Goal: Task Accomplishment & Management: Manage account settings

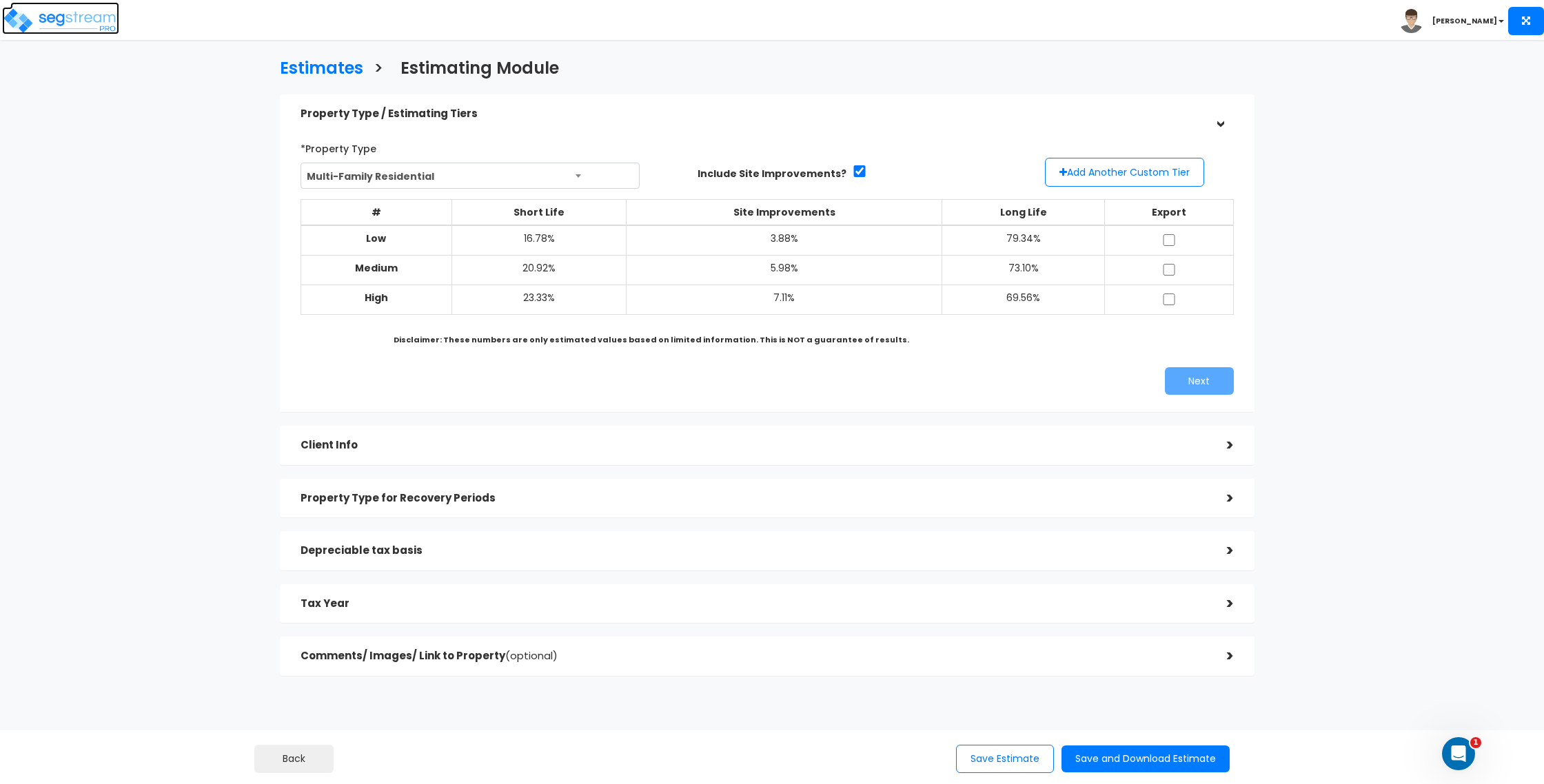
click at [47, 20] on img at bounding box center [60, 21] width 117 height 28
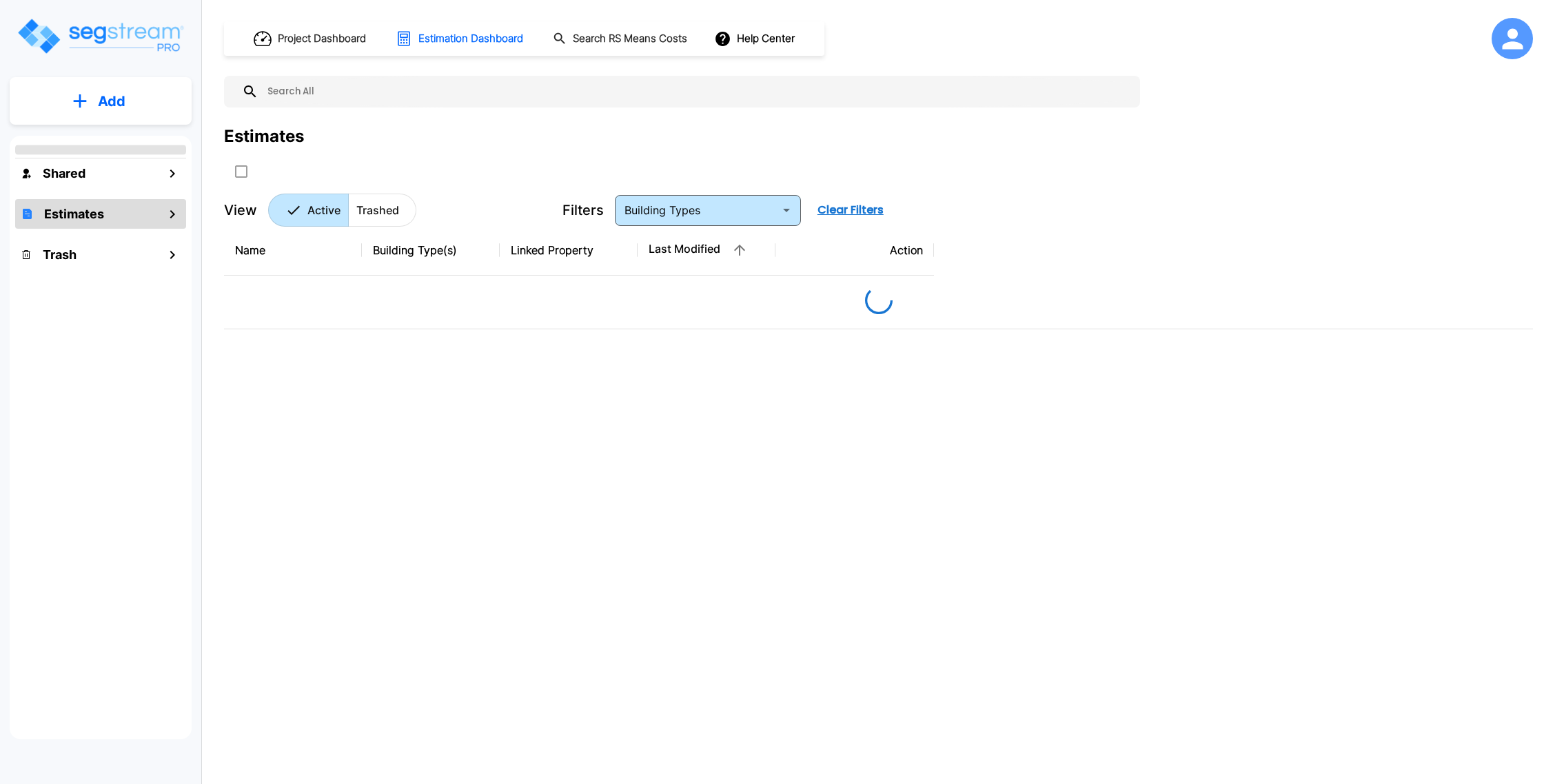
type input "Single Family Home"
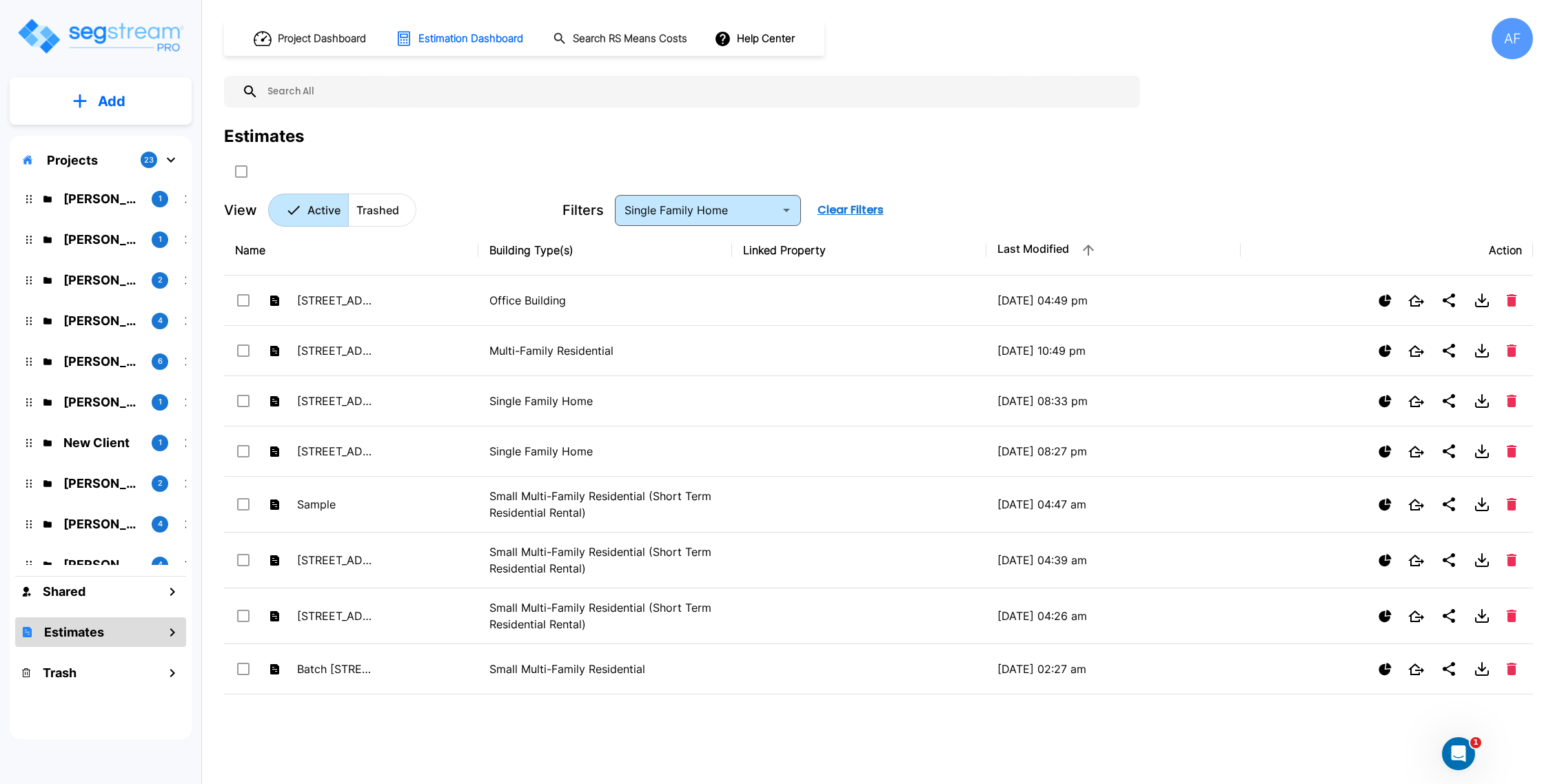
click at [93, 194] on p "Christopher Ballesteros" at bounding box center [102, 199] width 77 height 19
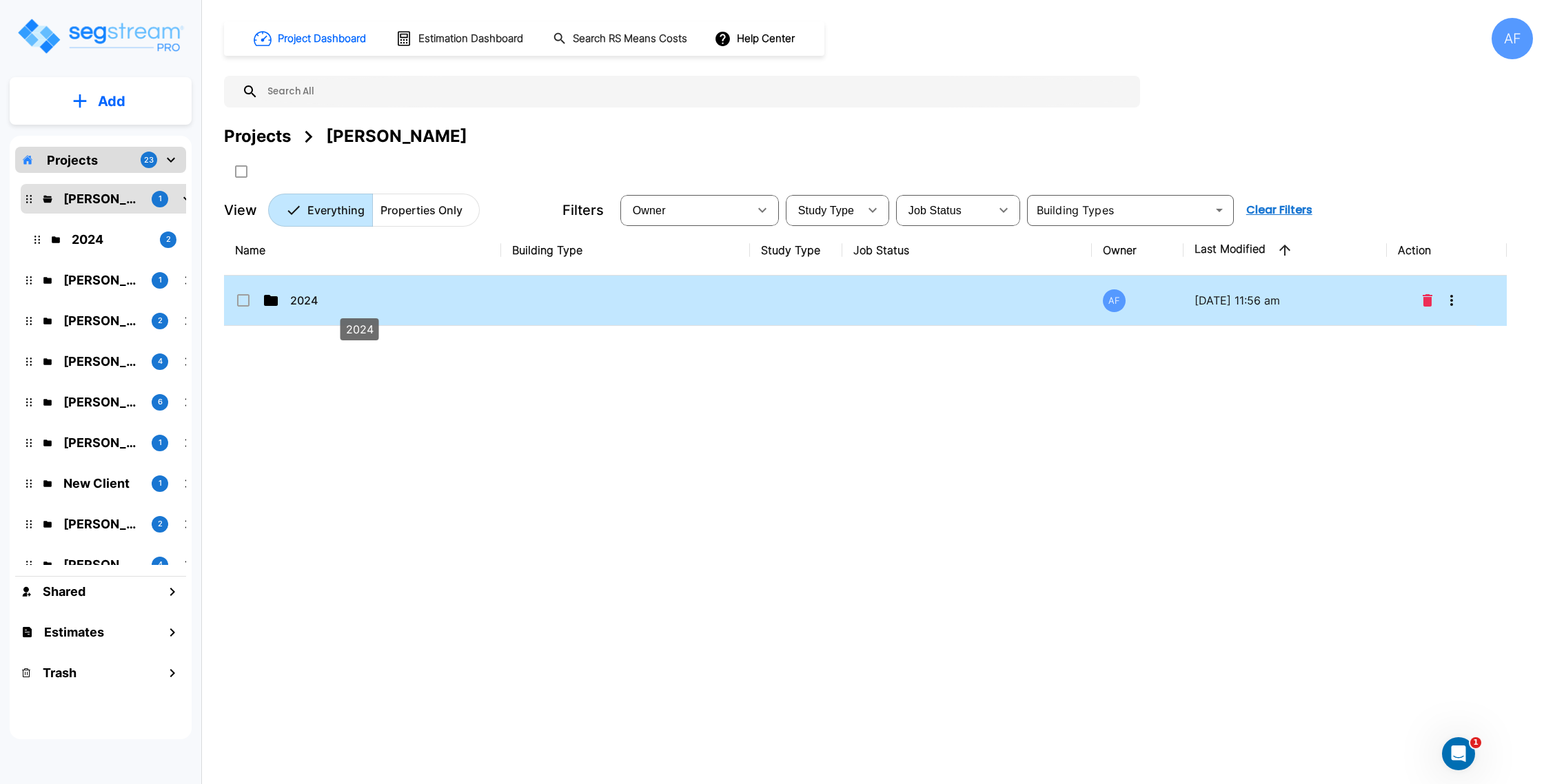
click at [393, 293] on p "2024" at bounding box center [359, 300] width 138 height 17
checkbox input "true"
click at [393, 293] on p "2024" at bounding box center [359, 300] width 138 height 17
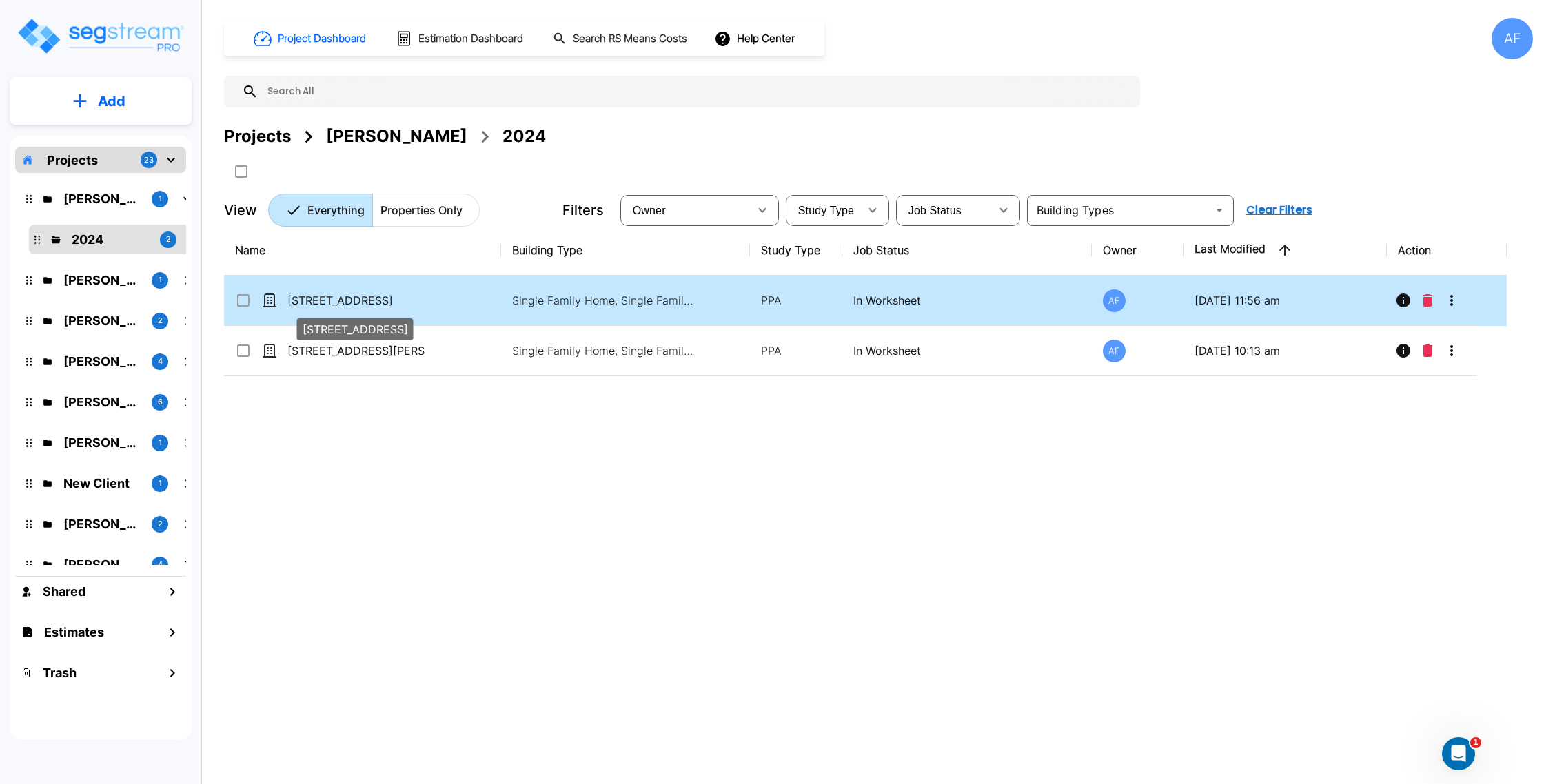
click at [414, 295] on p "[STREET_ADDRESS]" at bounding box center [356, 300] width 138 height 17
checkbox input "true"
click at [414, 295] on p "[STREET_ADDRESS]" at bounding box center [356, 300] width 138 height 17
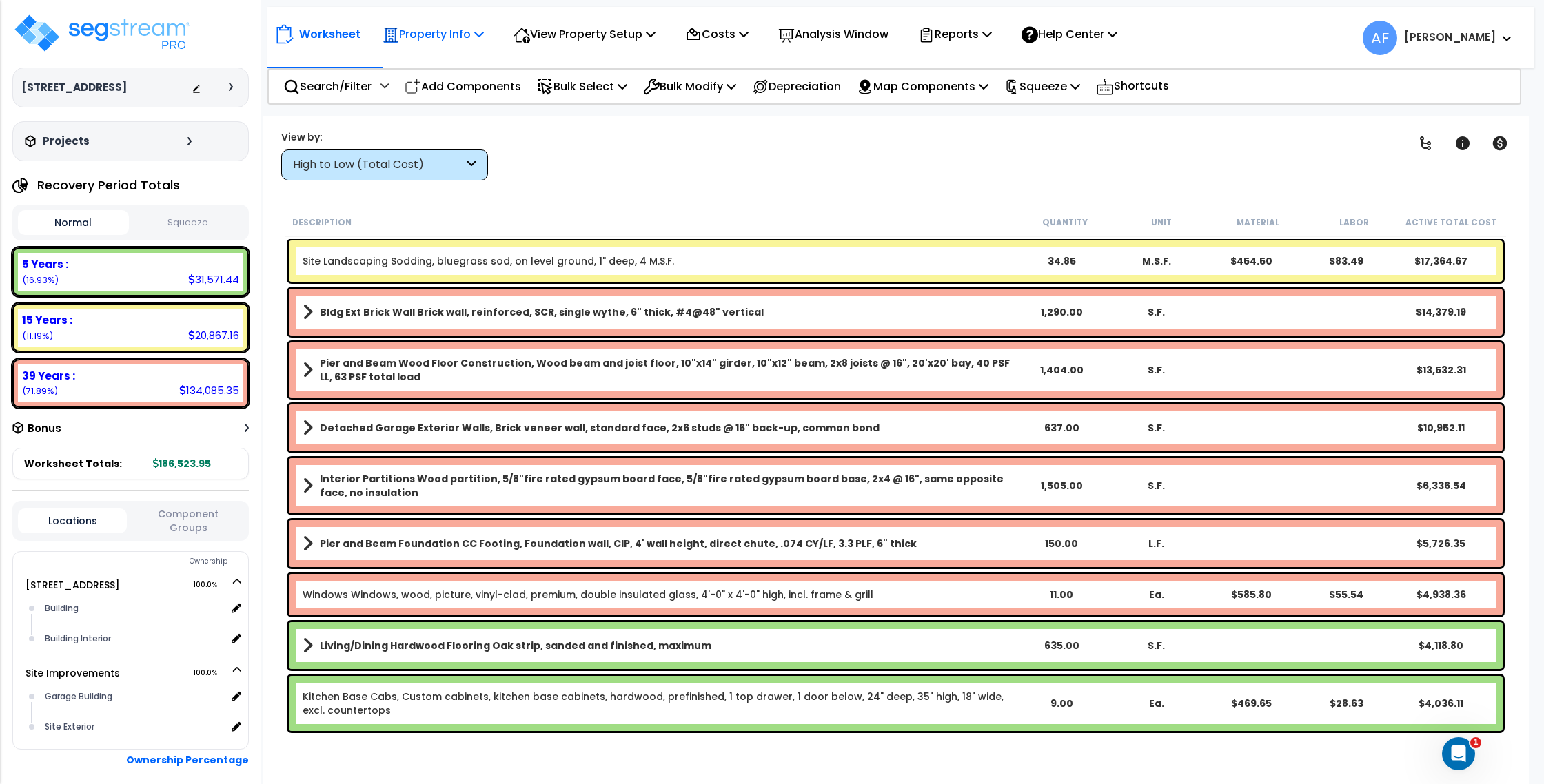
scroll to position [1, 0]
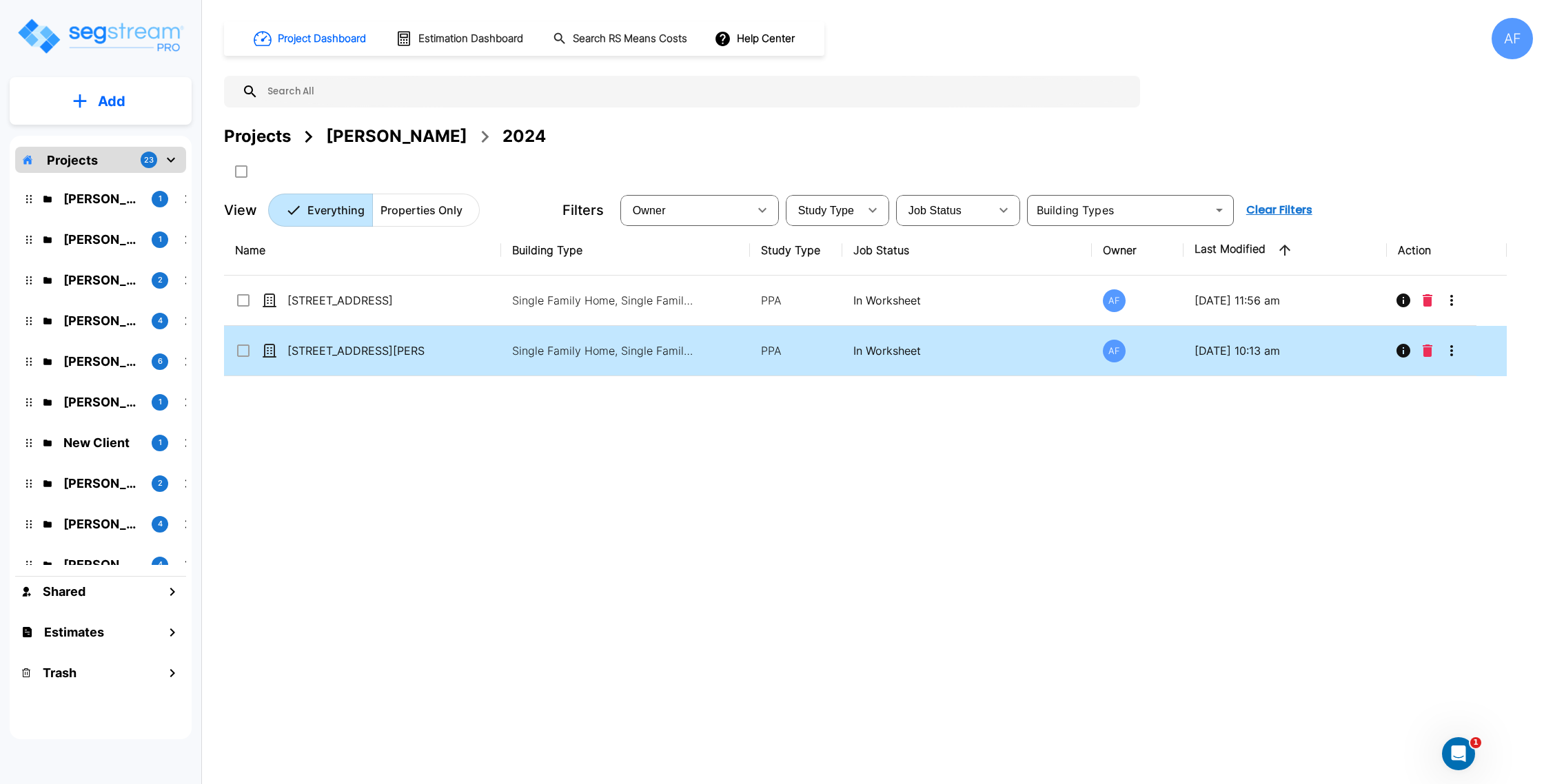
click at [424, 334] on td "[STREET_ADDRESS][PERSON_NAME]" at bounding box center [363, 351] width 277 height 51
checkbox input "true"
click at [424, 334] on td "[STREET_ADDRESS][PERSON_NAME]" at bounding box center [363, 351] width 277 height 51
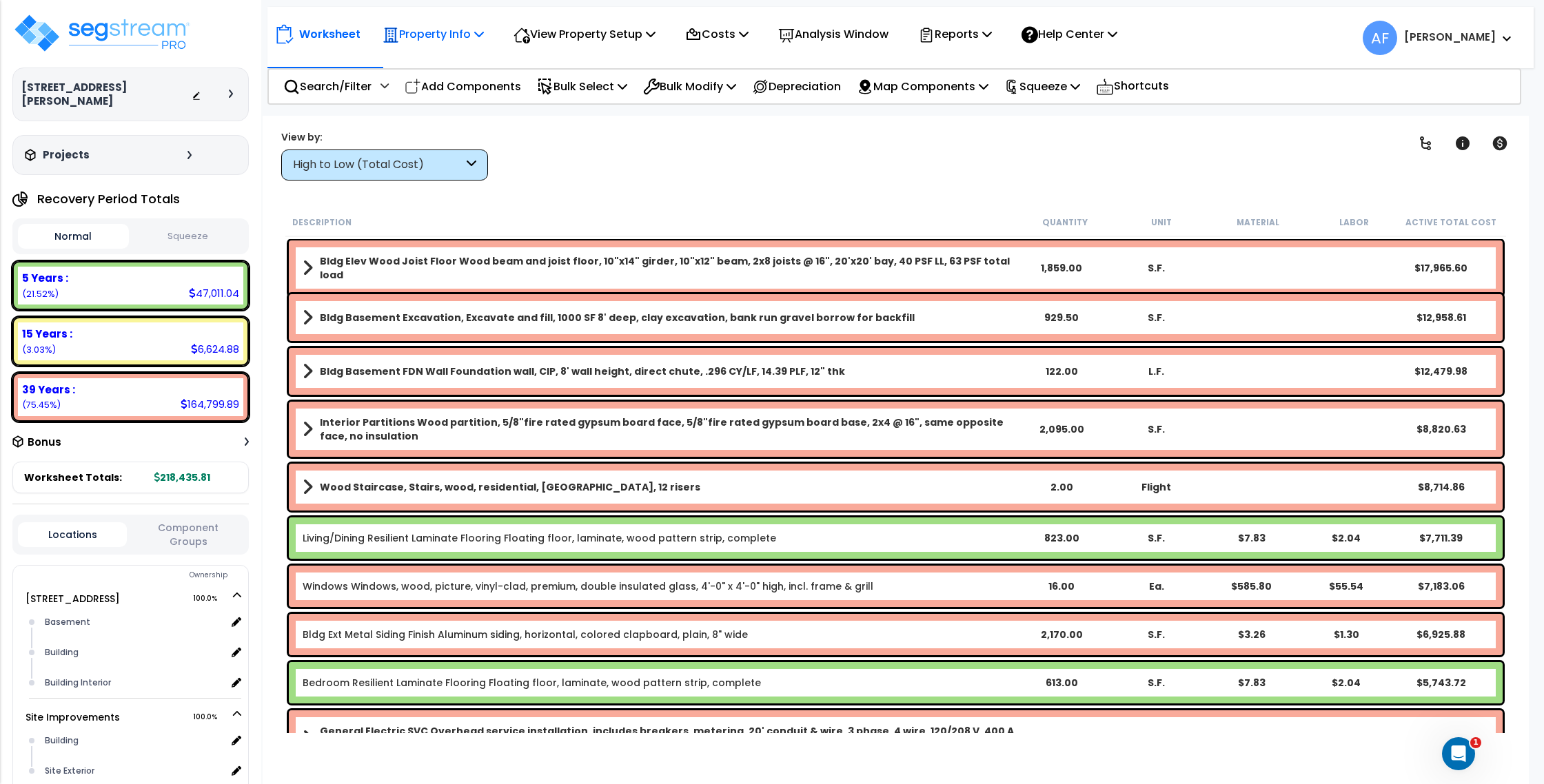
click at [403, 33] on p "Property Info" at bounding box center [433, 34] width 101 height 19
click at [450, 60] on link "Property Setup" at bounding box center [444, 66] width 136 height 28
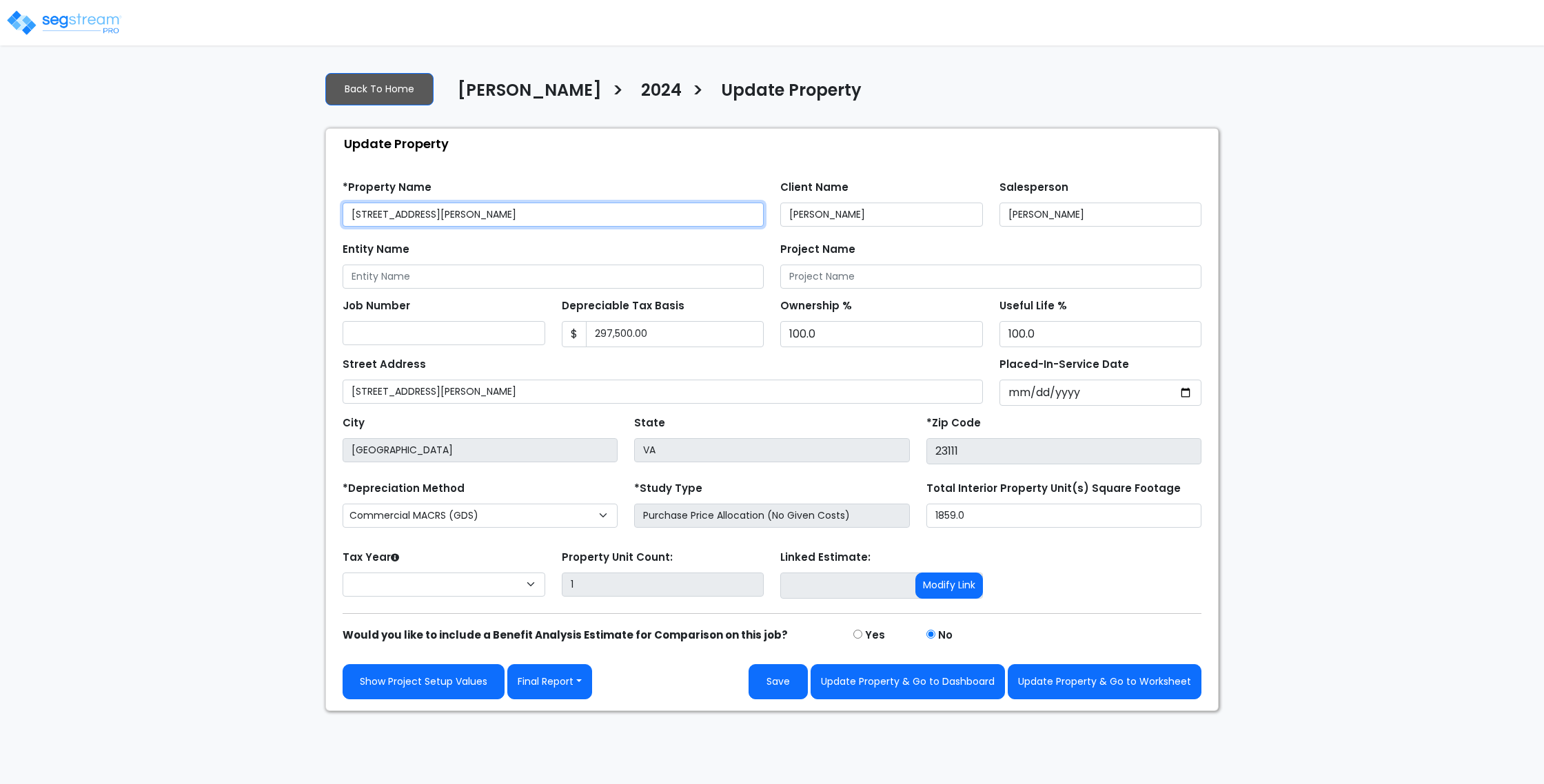
select select "2024"
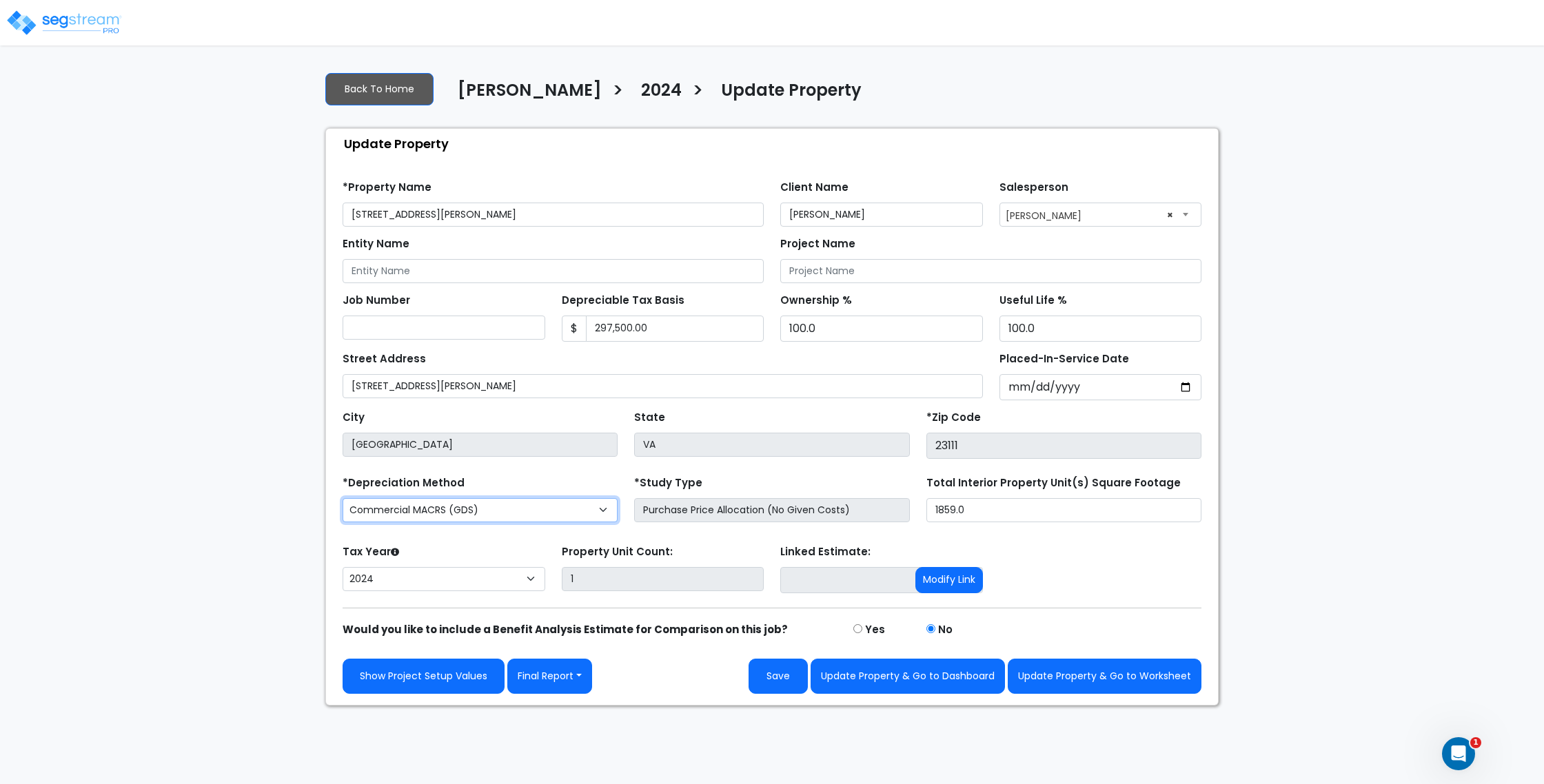
click at [498, 511] on select "Commercial MACRS (GDS) Residential Rental MACRS (GDS) Commercial MACRS (GDS) QIP" at bounding box center [480, 510] width 275 height 24
select select "RRM(_29"
click at [526, 477] on div "*Depreciation Method Commercial MACRS (GDS) Residential Rental MACRS (GDS) Comm…" at bounding box center [480, 500] width 291 height 55
click at [1059, 677] on button "Update Property & Go to Worksheet" at bounding box center [1104, 676] width 194 height 35
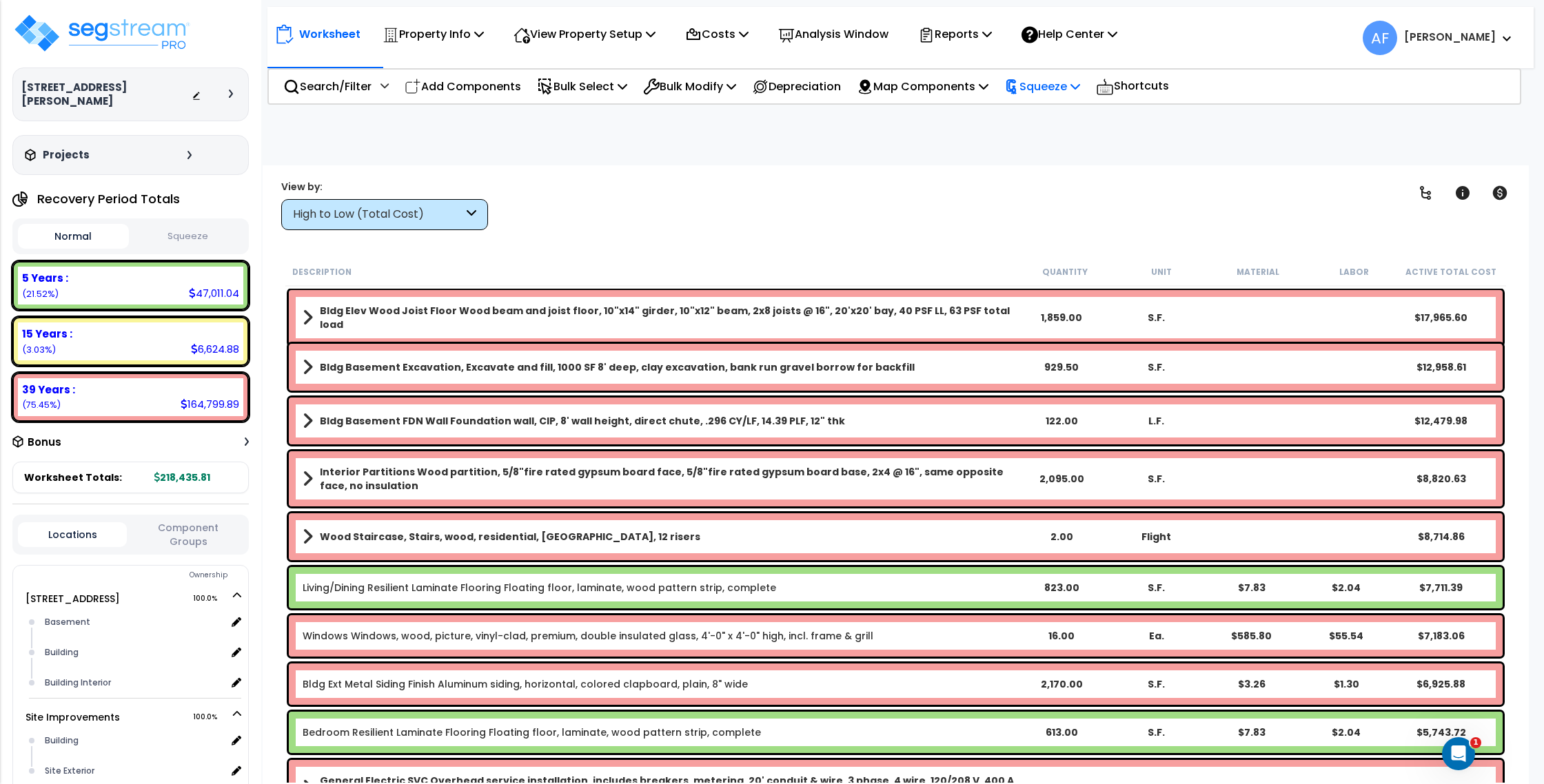
click at [1075, 90] on p "Squeeze" at bounding box center [1041, 86] width 75 height 19
click at [1066, 121] on link "Squeeze" at bounding box center [1065, 117] width 136 height 28
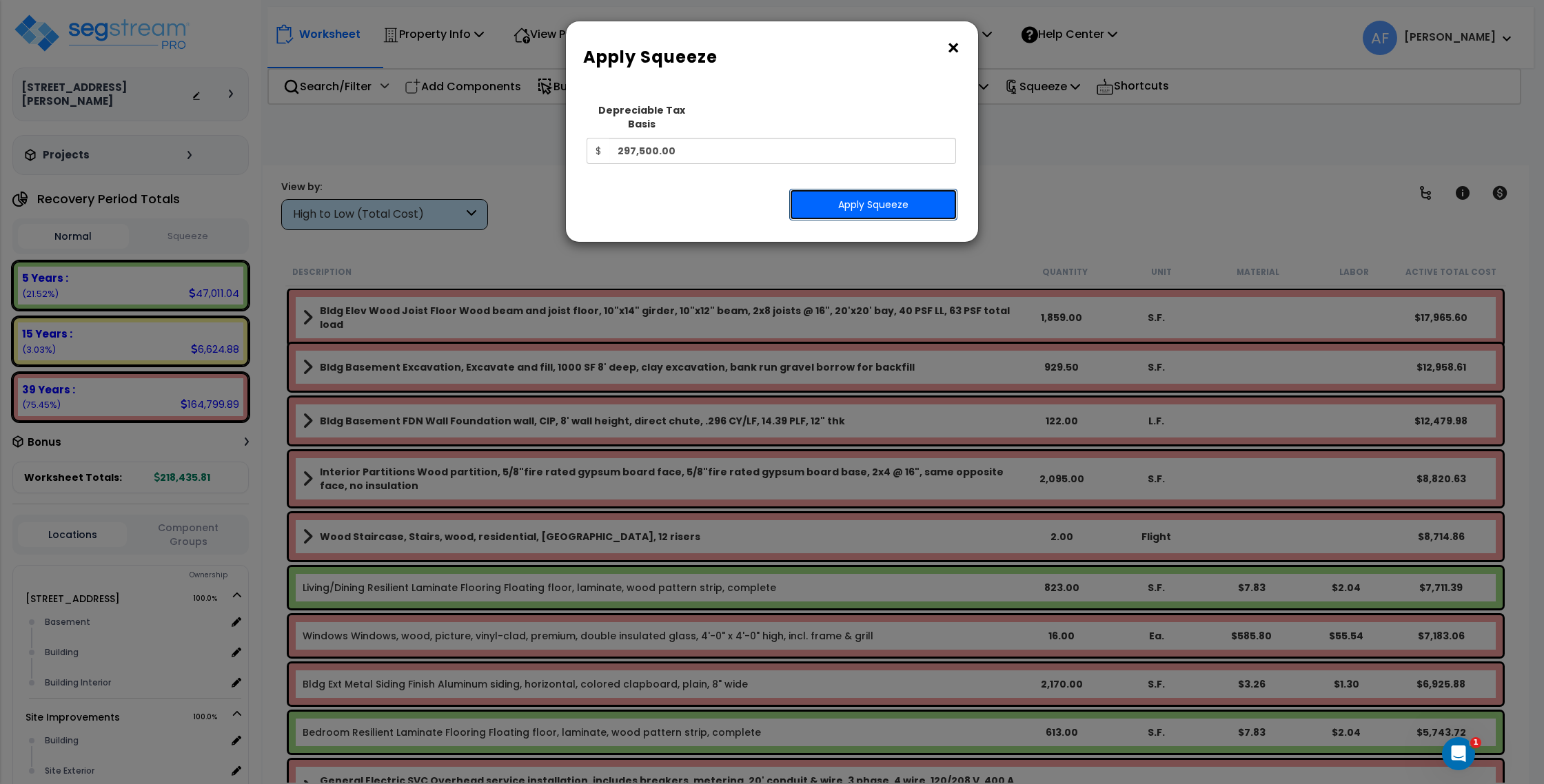
click at [837, 195] on button "Apply Squeeze" at bounding box center [873, 205] width 168 height 32
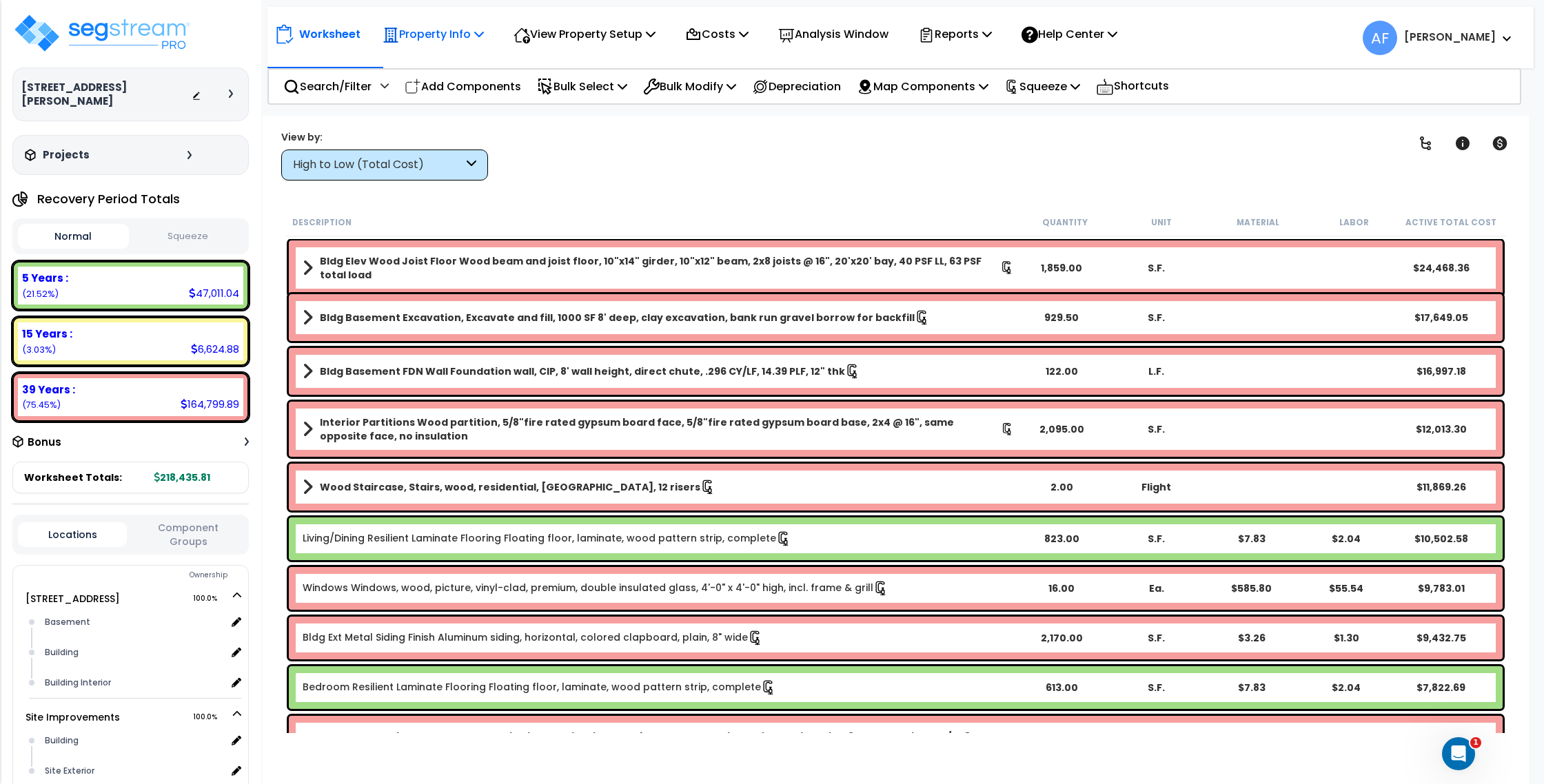
click at [429, 42] on p "Property Info" at bounding box center [433, 34] width 101 height 19
click at [442, 62] on link "Property Setup" at bounding box center [444, 66] width 136 height 28
click at [93, 35] on img at bounding box center [102, 33] width 179 height 42
click at [449, 45] on div "Property Info" at bounding box center [433, 34] width 101 height 33
click at [449, 73] on link "Property Setup" at bounding box center [444, 66] width 136 height 28
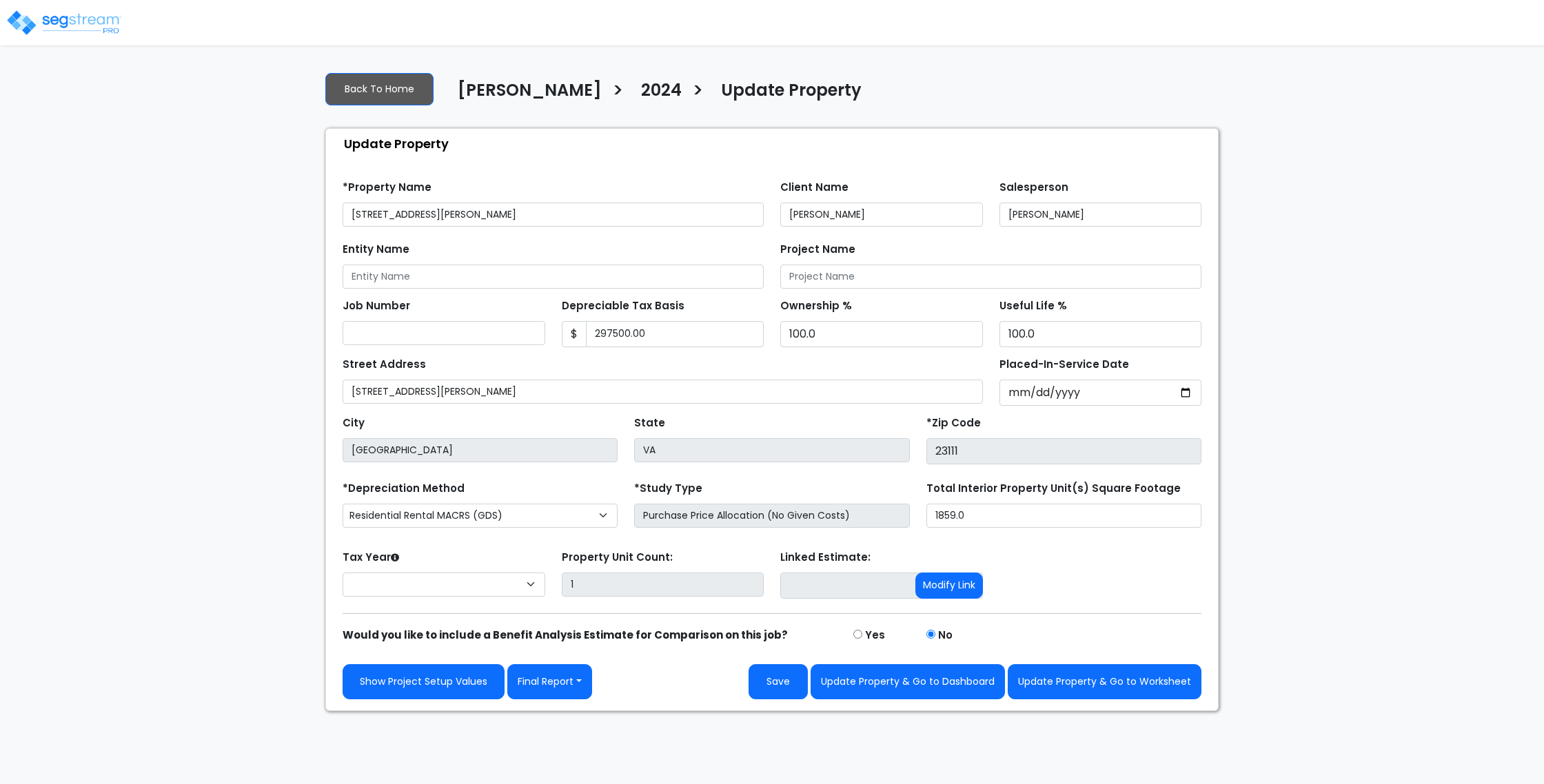
type input "297,500.00"
select select "2024"
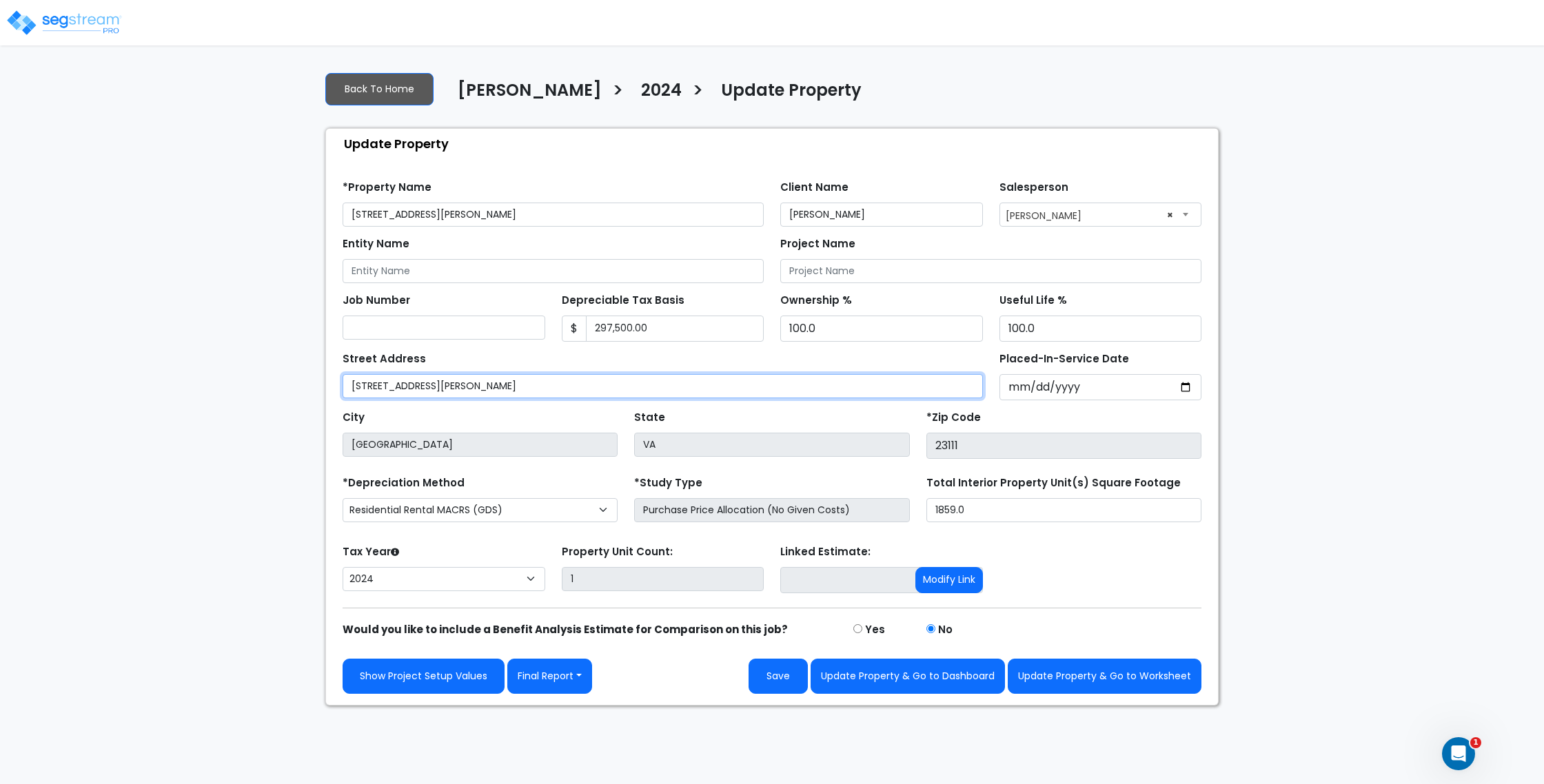
click at [463, 387] on input "[STREET_ADDRESS][PERSON_NAME]" at bounding box center [663, 386] width 640 height 24
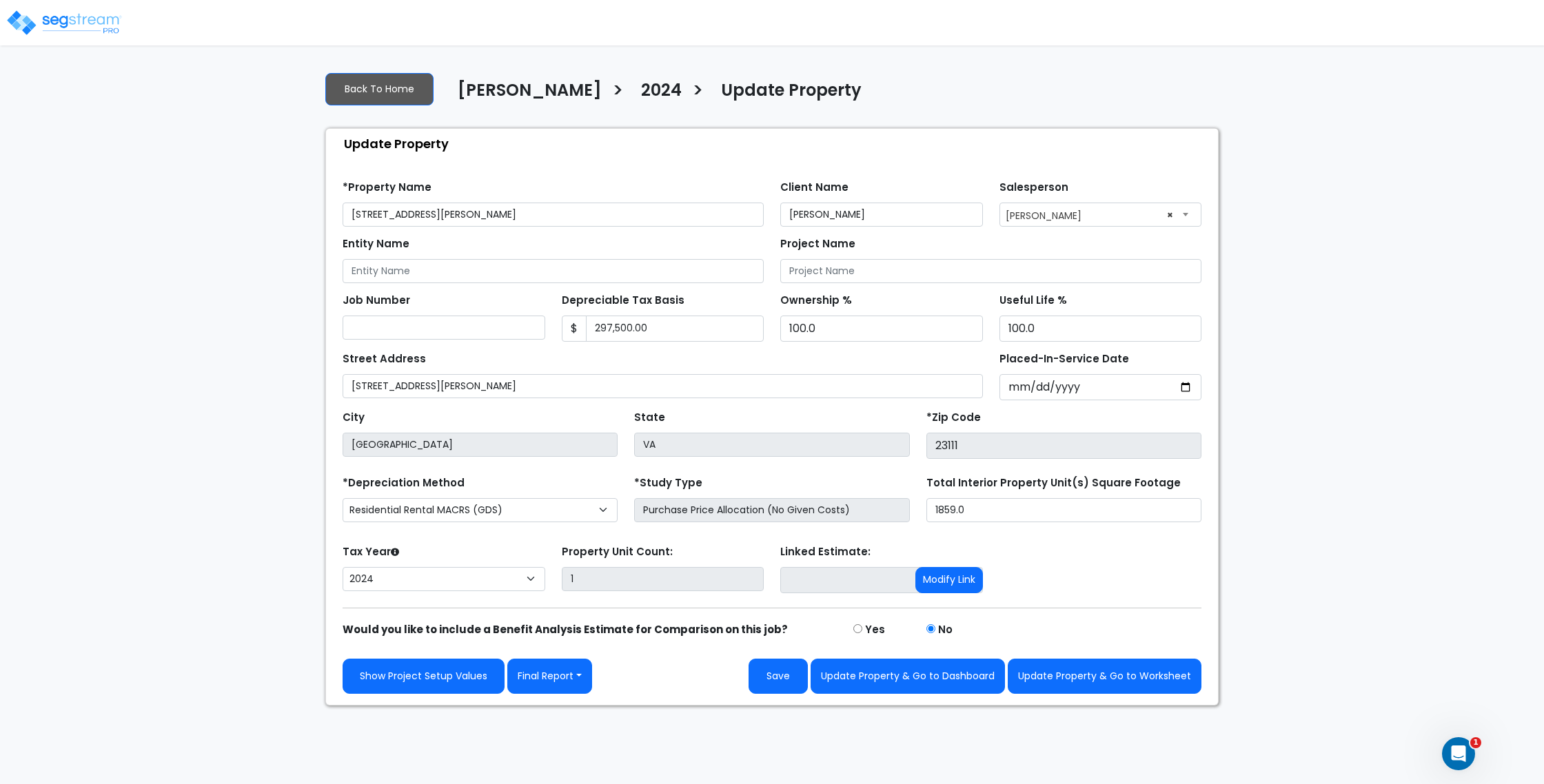
click at [254, 267] on div "We are Building your Property. So please grab a coffee and let us do the heavy …" at bounding box center [772, 383] width 1544 height 645
click at [494, 269] on input "Entity Name" at bounding box center [553, 271] width 421 height 24
click at [1100, 682] on button "Update Property & Go to Worksheet" at bounding box center [1104, 676] width 194 height 35
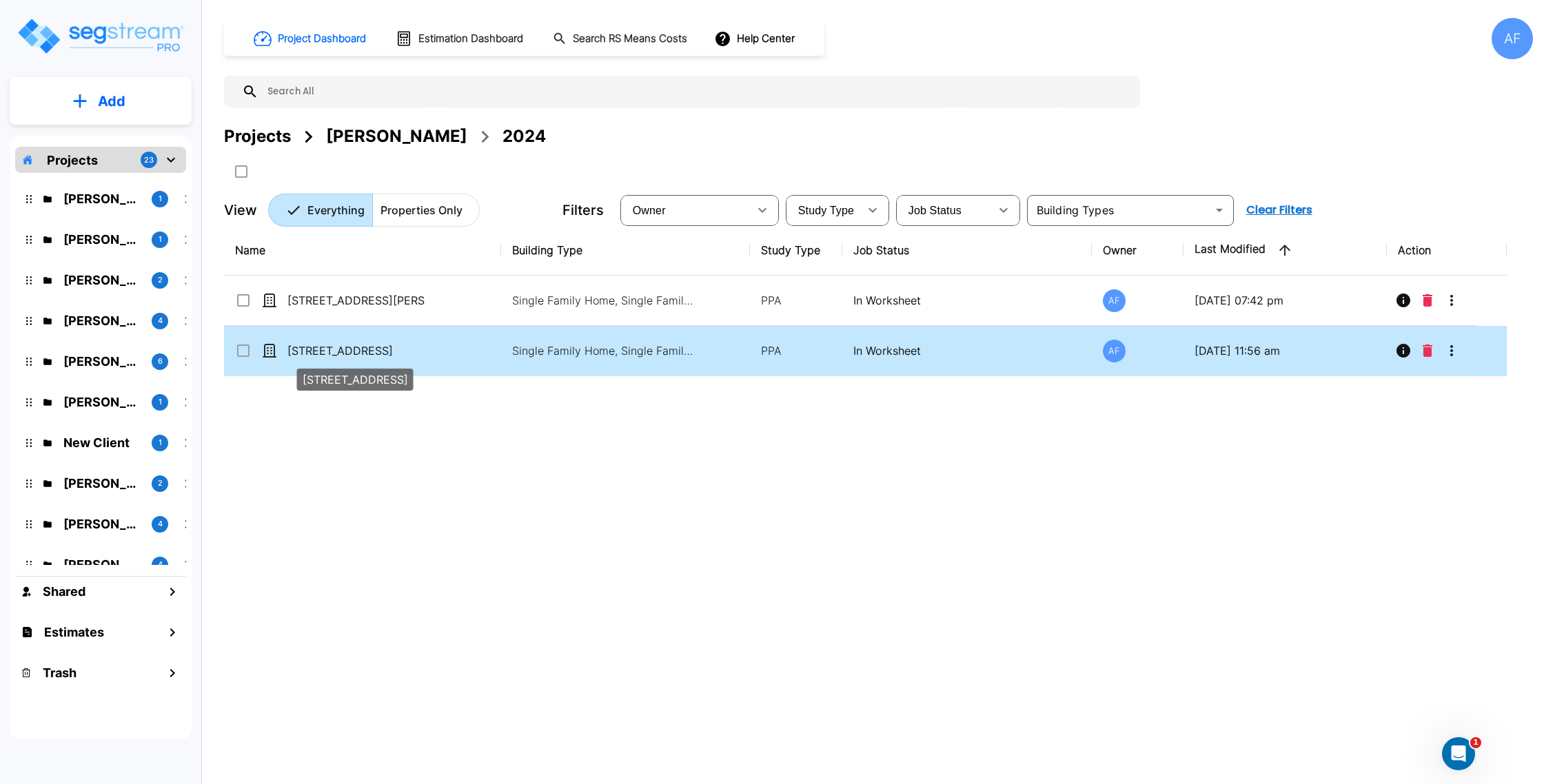
click at [330, 354] on p "[STREET_ADDRESS]" at bounding box center [356, 351] width 138 height 17
checkbox input "true"
click at [330, 354] on p "[STREET_ADDRESS]" at bounding box center [356, 351] width 138 height 17
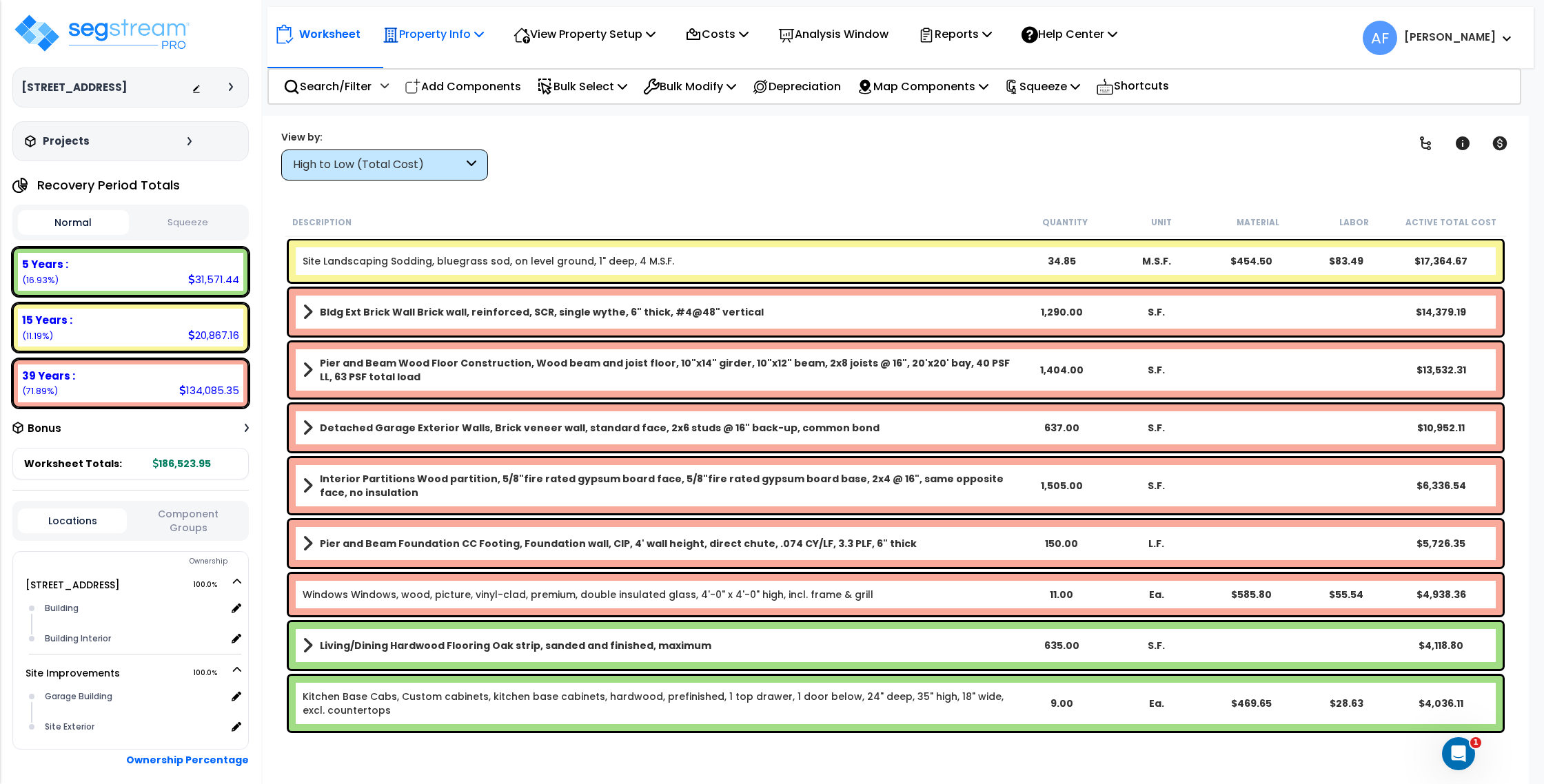
click at [424, 43] on p "Property Info" at bounding box center [433, 34] width 101 height 19
click at [434, 63] on link "Property Setup" at bounding box center [444, 66] width 136 height 28
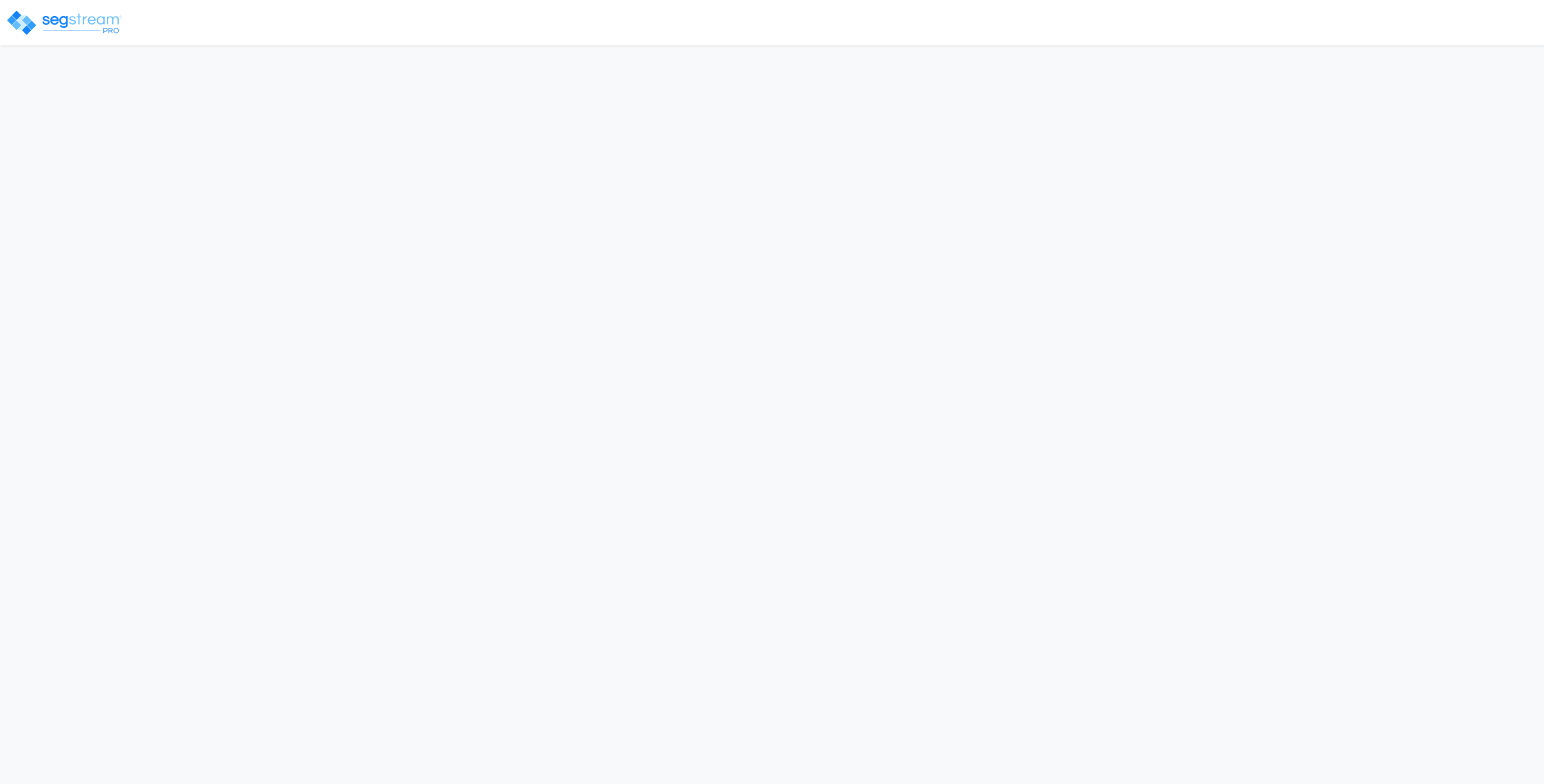
select select "2024"
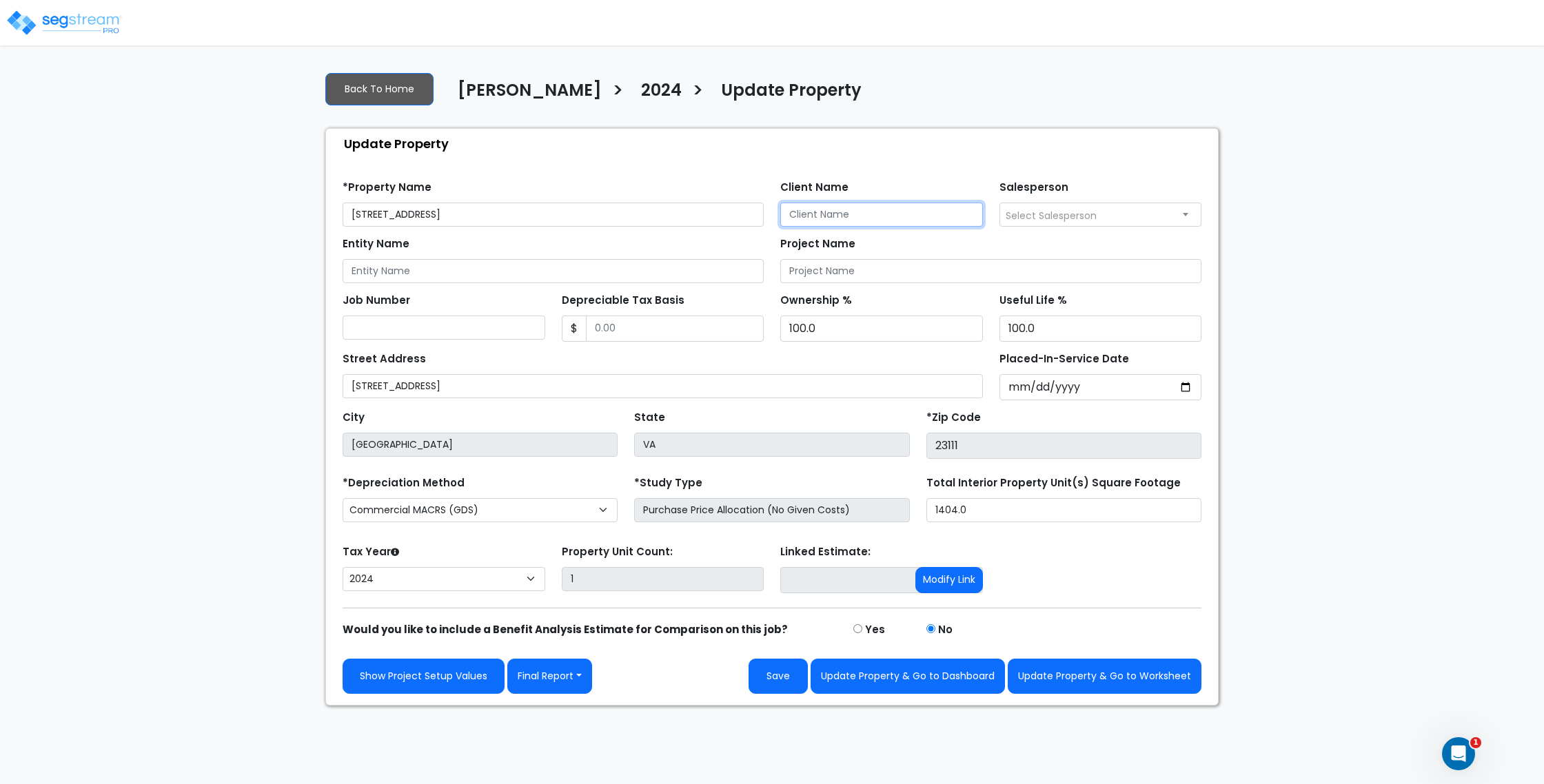
click at [814, 215] on input "Client Name" at bounding box center [881, 215] width 203 height 24
type input "Christopher Ballesteros"
click at [557, 351] on div "Street Address 5471 Cold Harbor Rd" at bounding box center [663, 374] width 640 height 50
click at [673, 330] on input "Depreciable Tax Basis" at bounding box center [675, 329] width 179 height 26
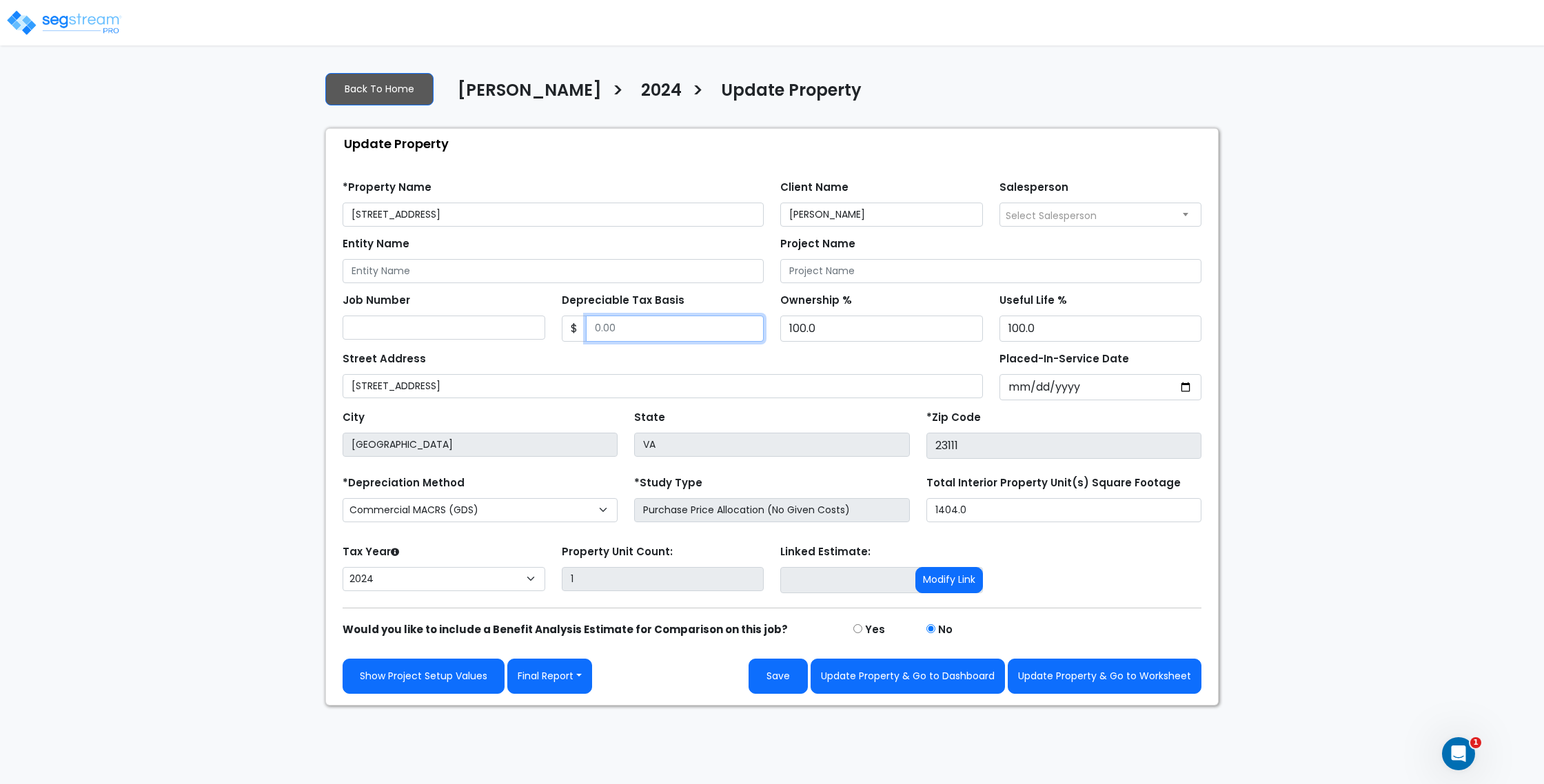
paste input "$280,500.00"
type input "$280,500.00"
click at [562, 510] on select "Commercial MACRS (GDS) Residential Rental MACRS (GDS) Commercial MACRS (GDS) QIP" at bounding box center [480, 510] width 275 height 24
select select "RRM(_29"
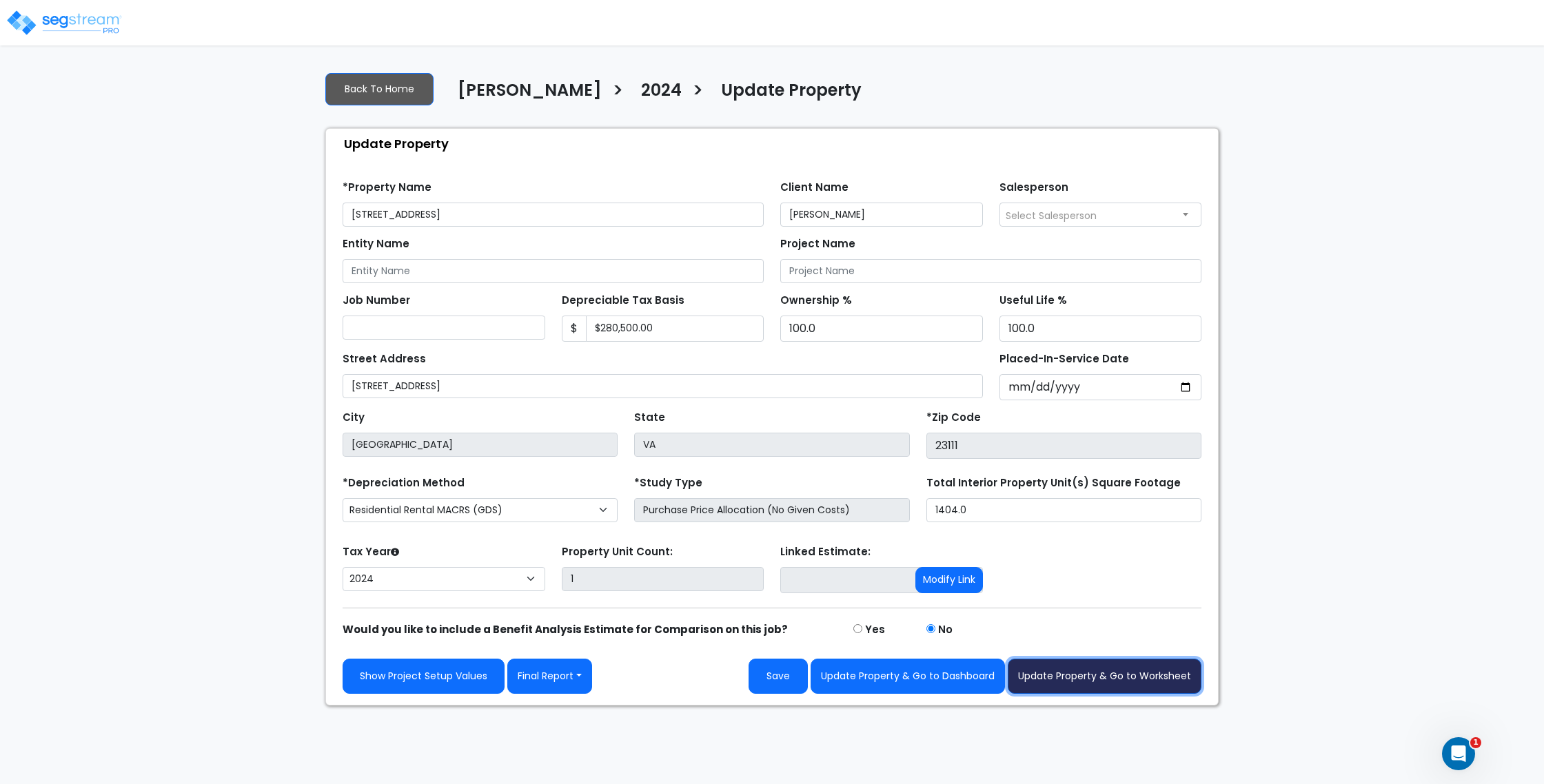
click at [1108, 670] on button "Update Property & Go to Worksheet" at bounding box center [1104, 676] width 194 height 35
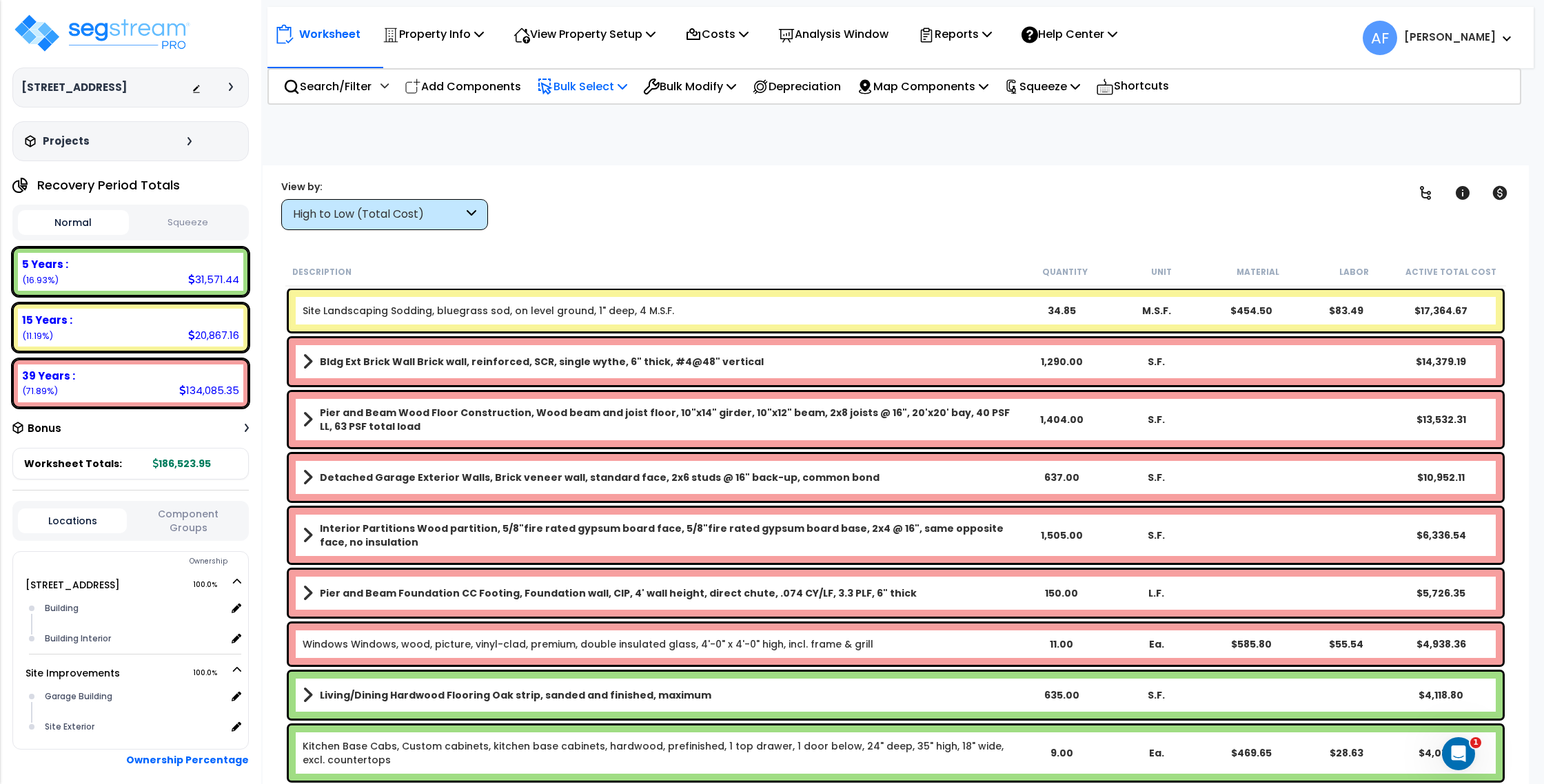
click at [605, 89] on p "Bulk Select" at bounding box center [582, 86] width 90 height 19
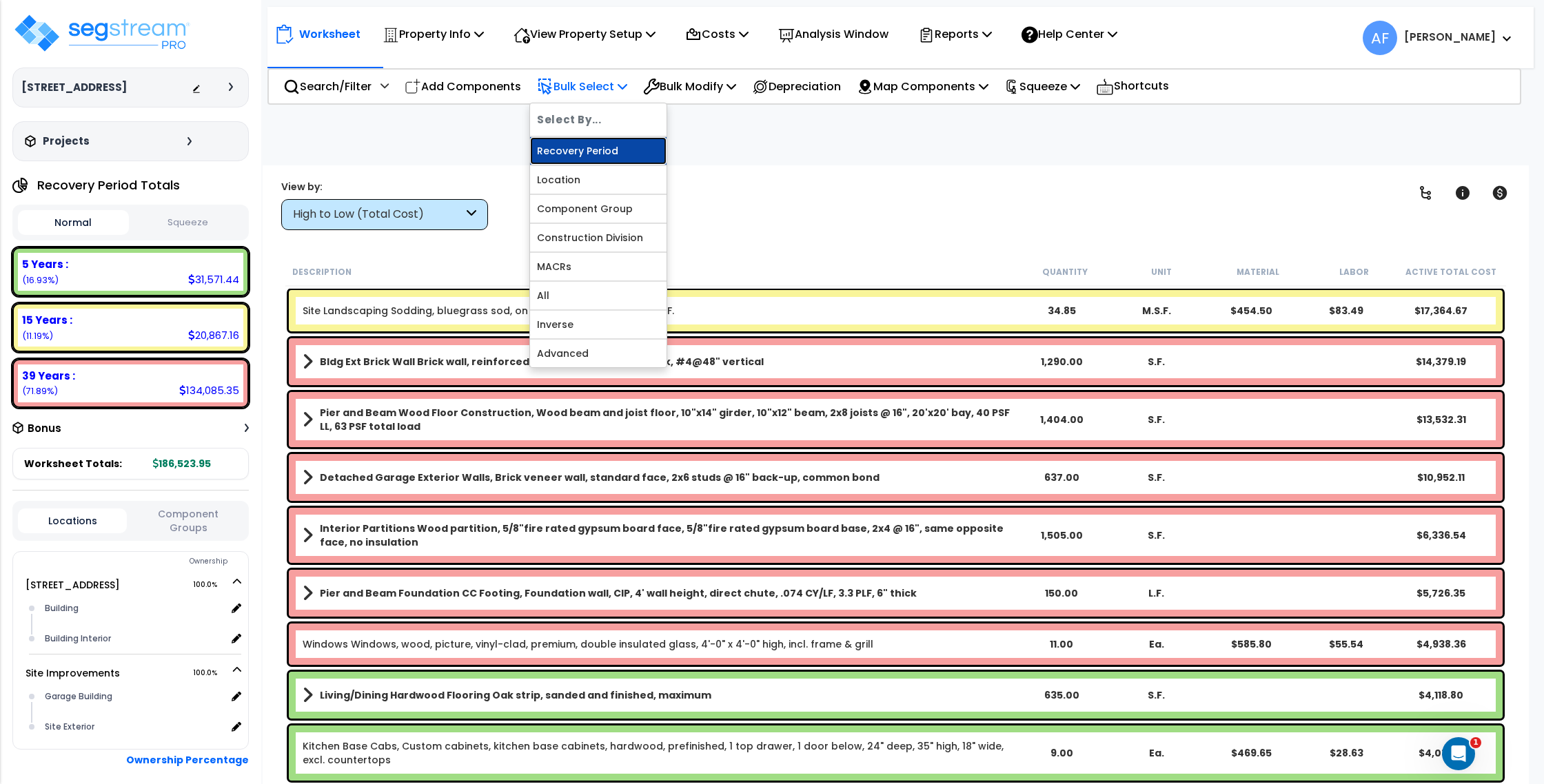
click at [604, 152] on link "Recovery Period" at bounding box center [598, 151] width 136 height 28
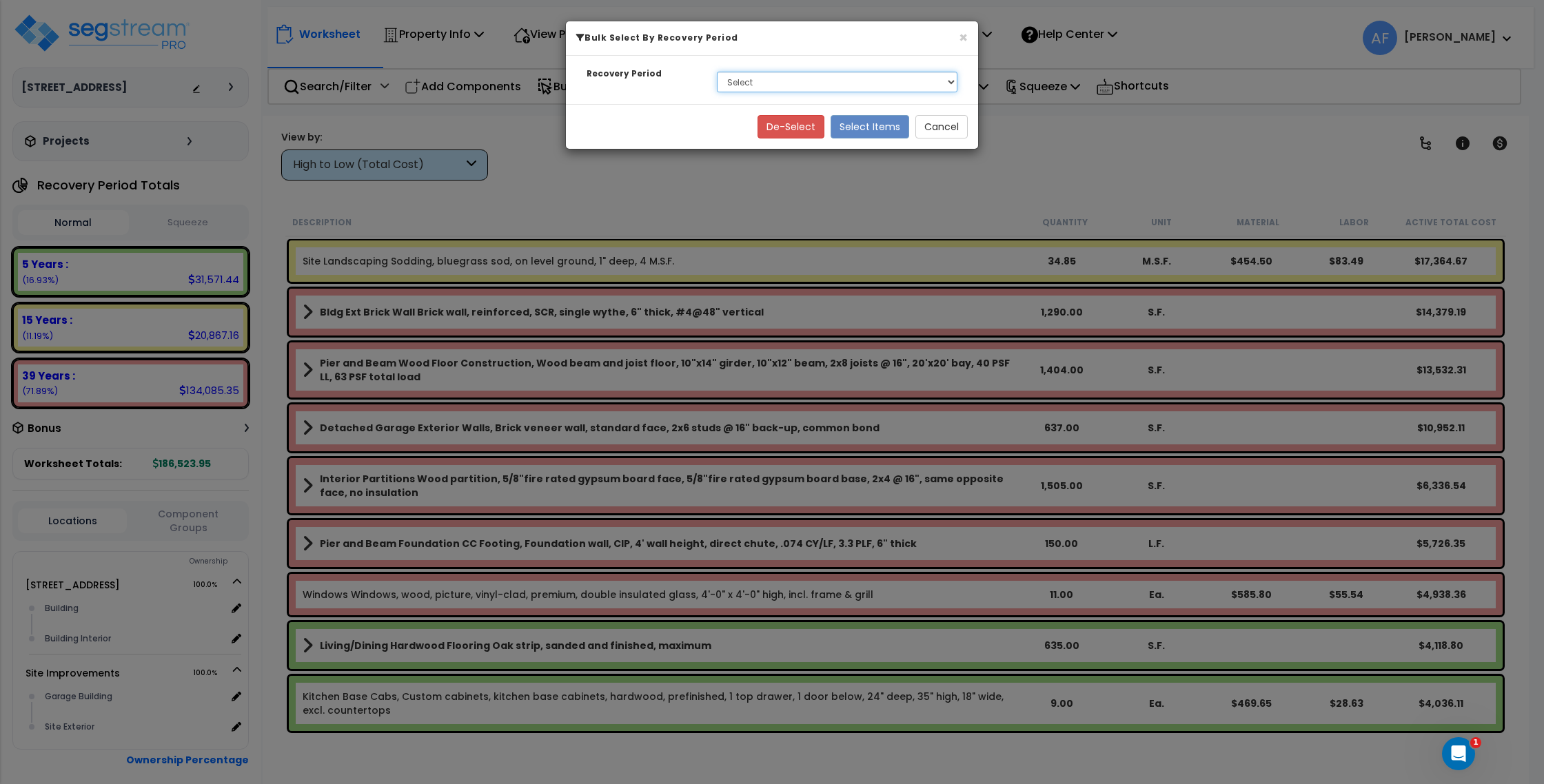
click at [747, 89] on select "Select 5 Years 15 Years 39 Years" at bounding box center [836, 82] width 240 height 21
select select "39Y"
click at [847, 124] on button "Select Items" at bounding box center [869, 127] width 78 height 24
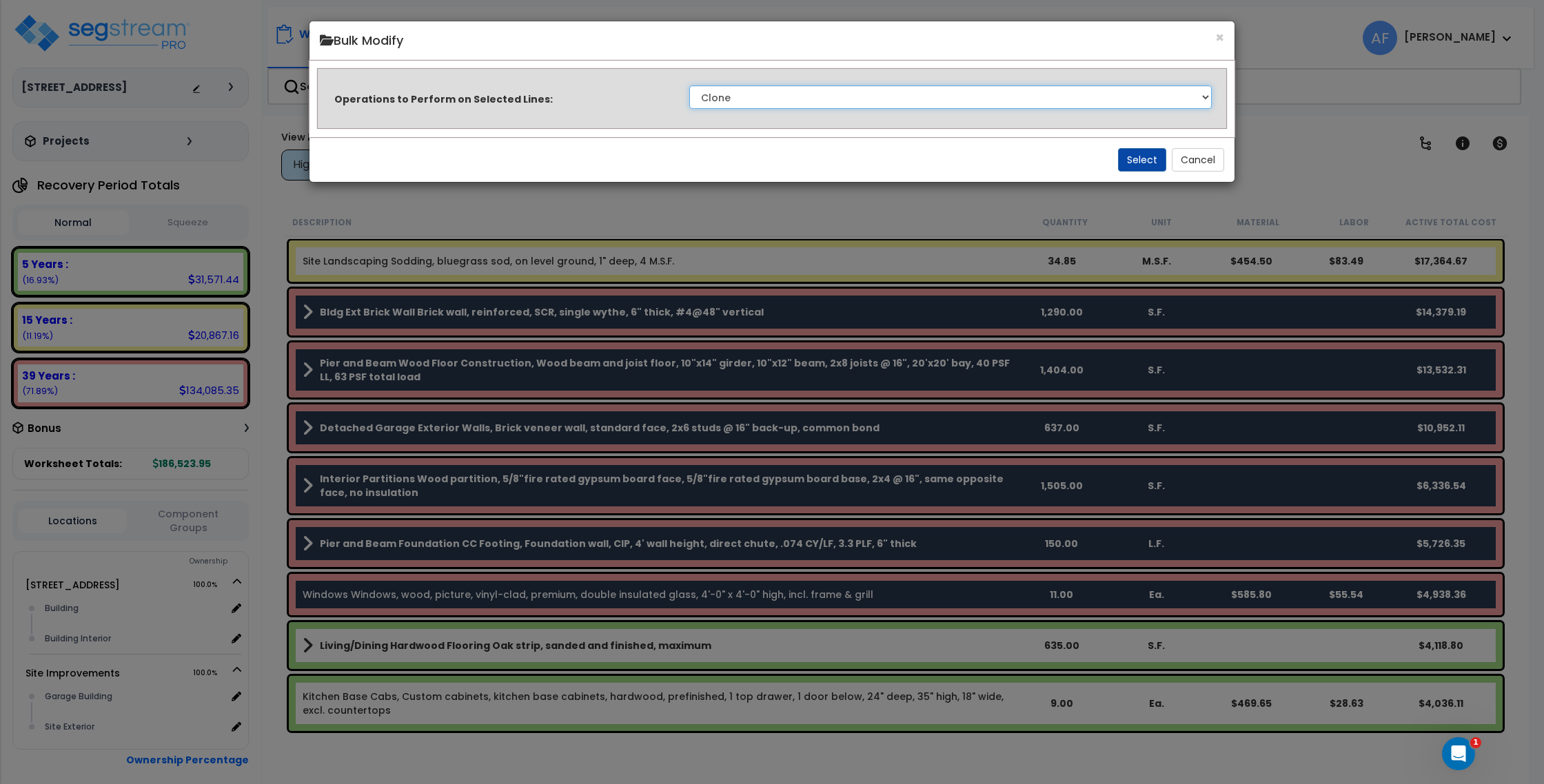
click at [837, 89] on select "Clone Delete Delete Zero Quantities Modify Component Group Modify Cost Sources …" at bounding box center [950, 97] width 523 height 24
select select "modifyRecoveryPeriod"
click at [1133, 167] on button "Select" at bounding box center [1142, 160] width 48 height 24
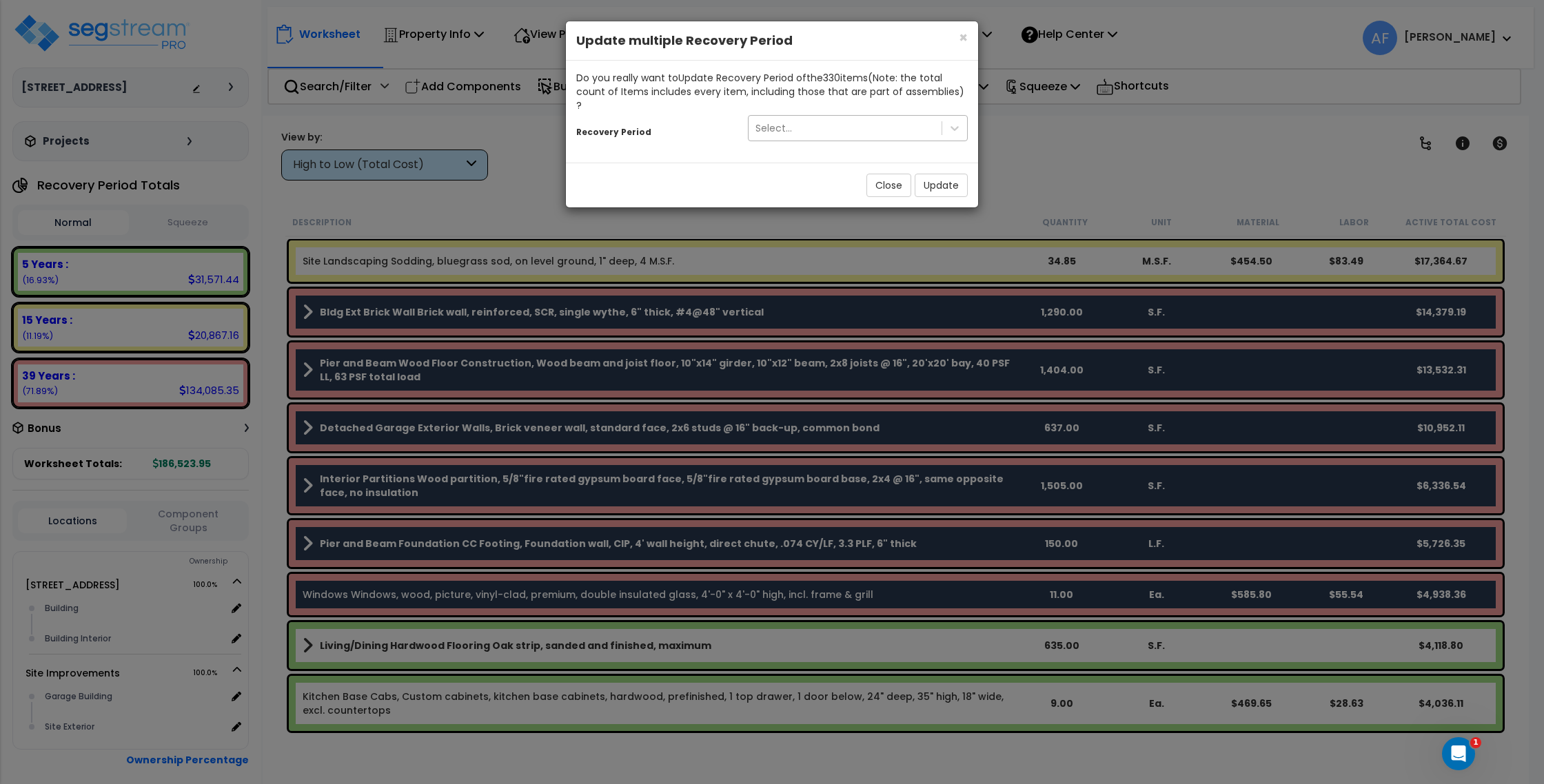
click at [845, 117] on div "Select..." at bounding box center [845, 128] width 193 height 22
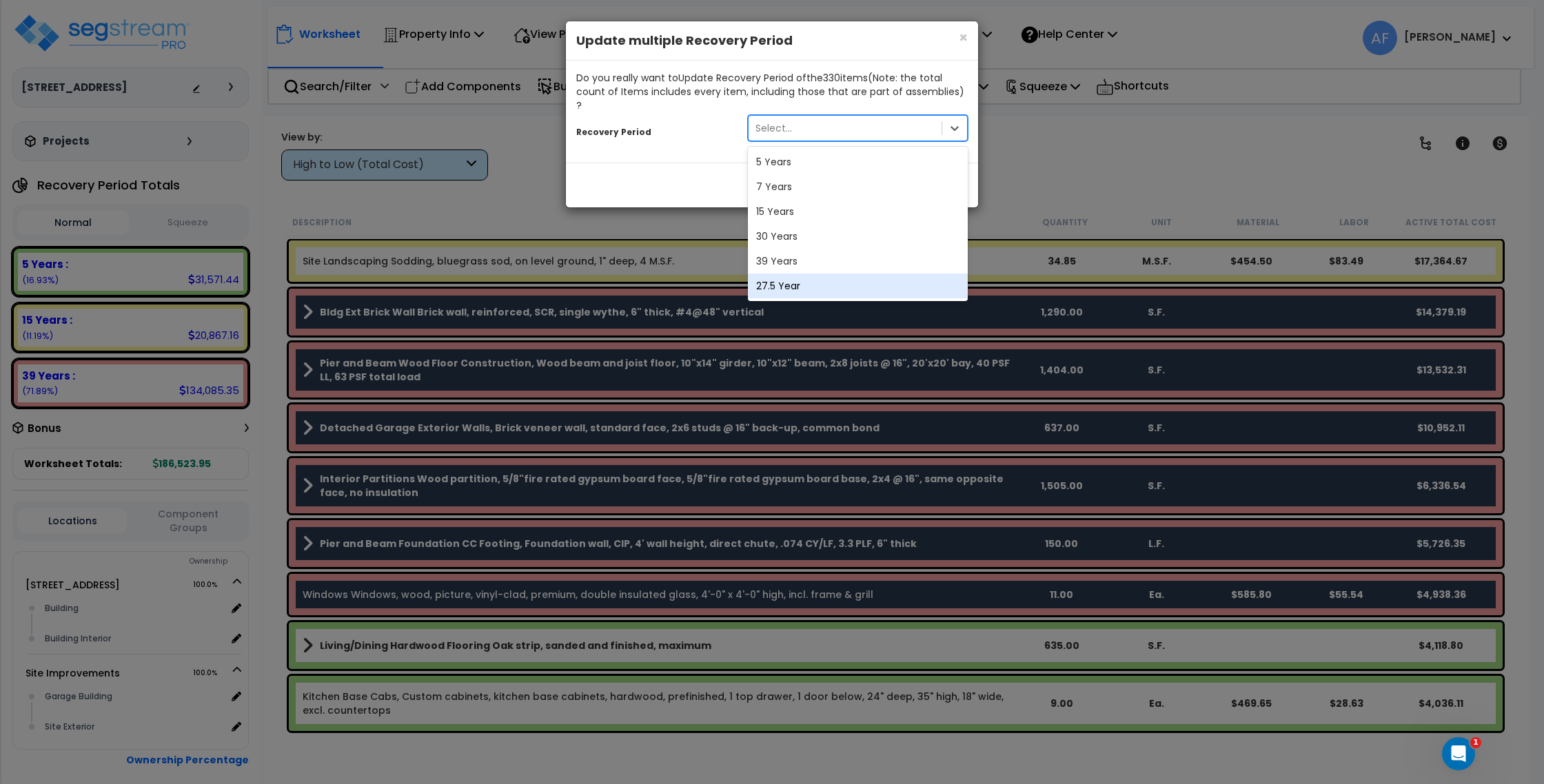
click at [850, 273] on div "27.5 Year" at bounding box center [858, 286] width 220 height 25
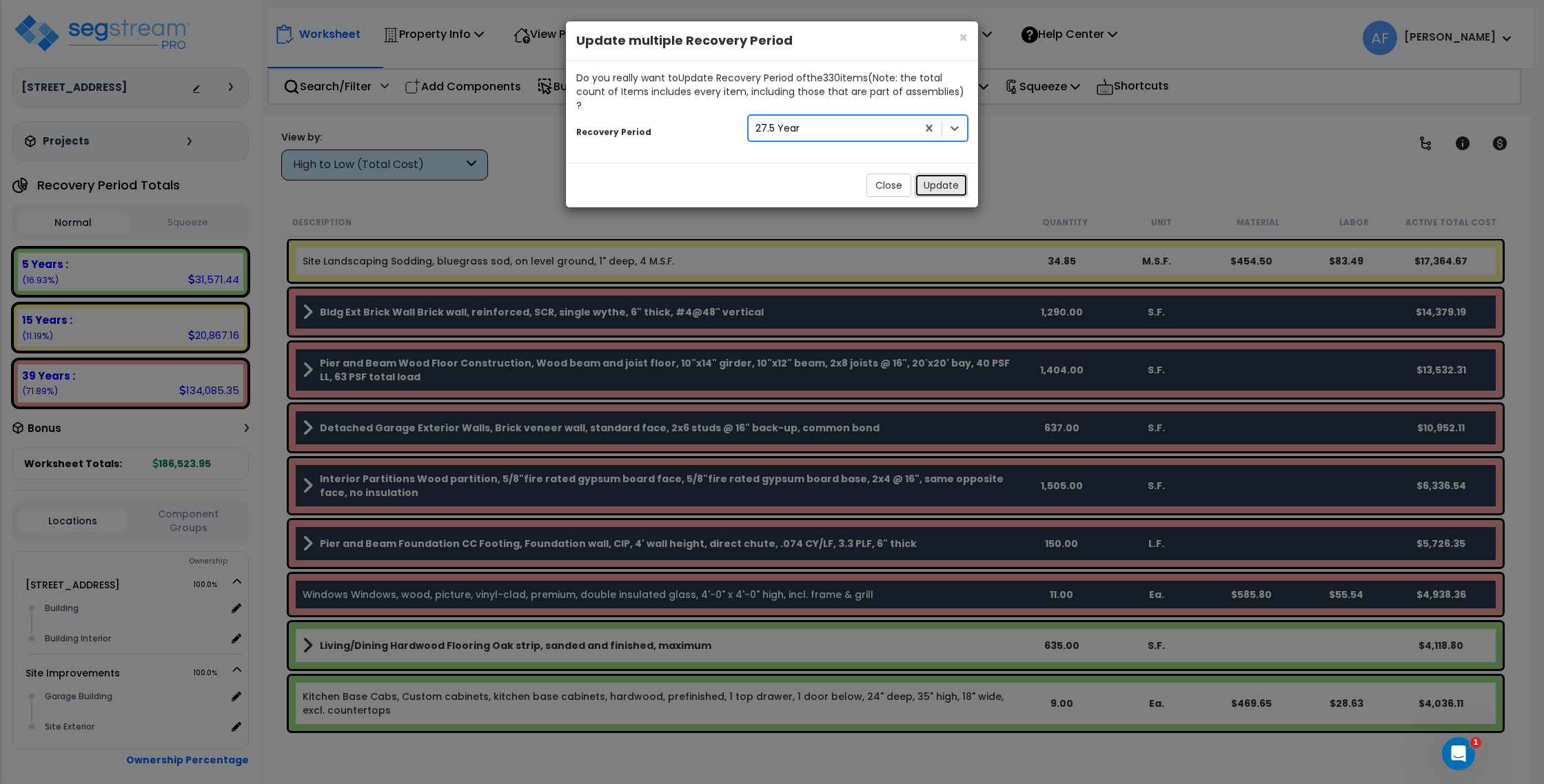
click at [940, 174] on button "Update" at bounding box center [941, 185] width 53 height 24
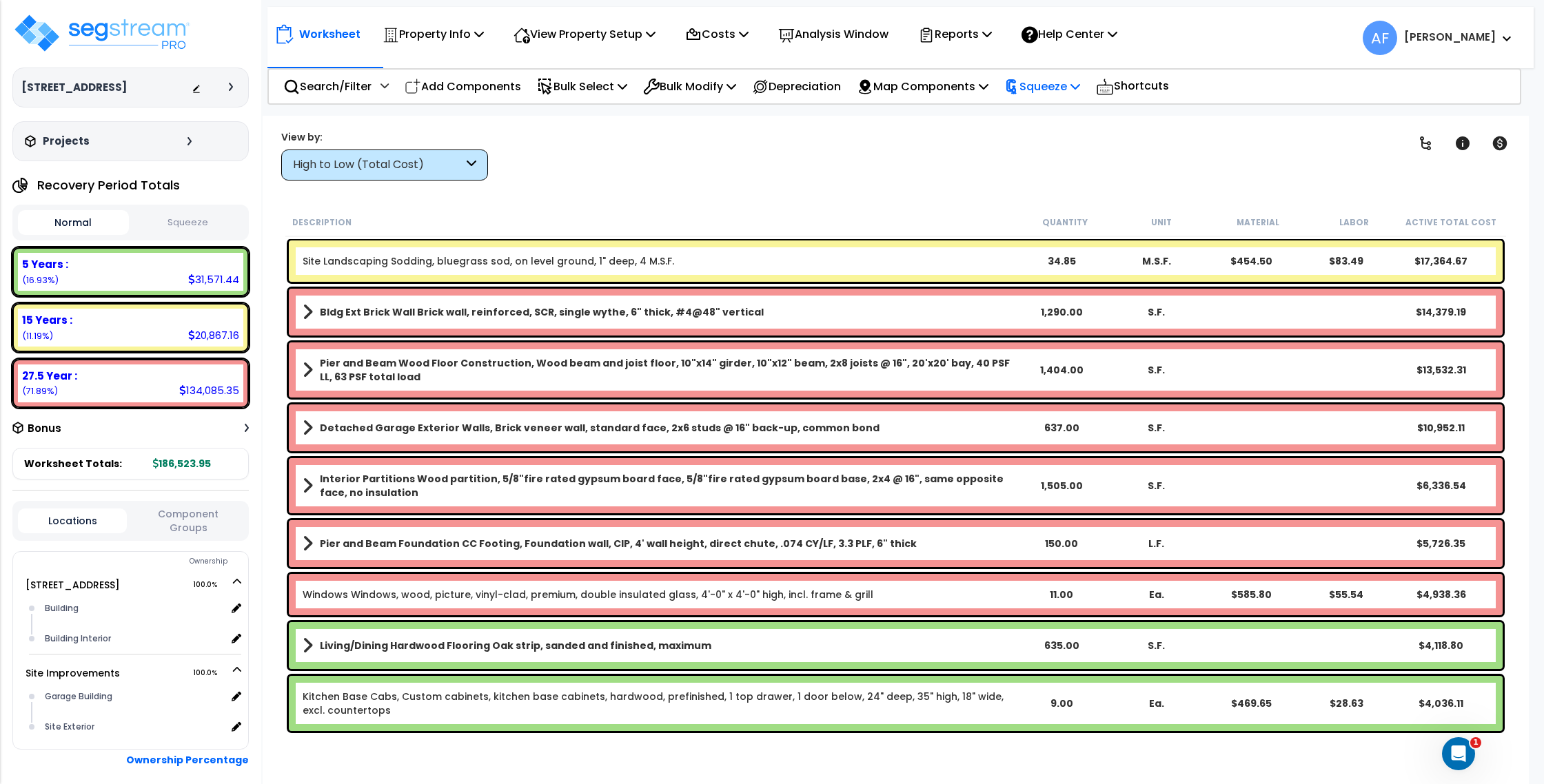
click at [1057, 82] on p "Squeeze" at bounding box center [1041, 86] width 75 height 19
click at [1059, 111] on link "Squeeze" at bounding box center [1065, 117] width 136 height 28
type input "280,500.00"
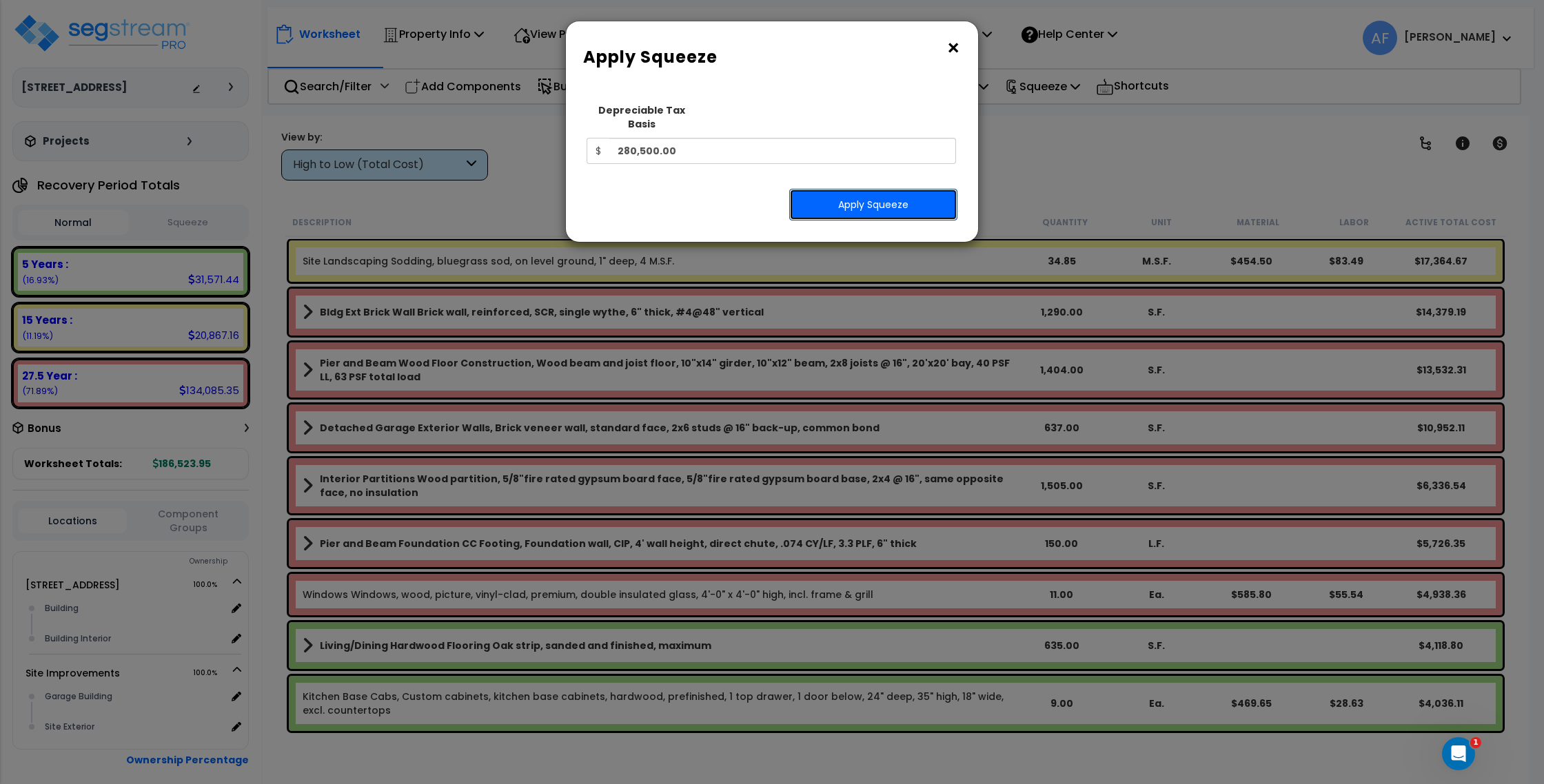
click at [908, 189] on button "Apply Squeeze" at bounding box center [873, 205] width 168 height 32
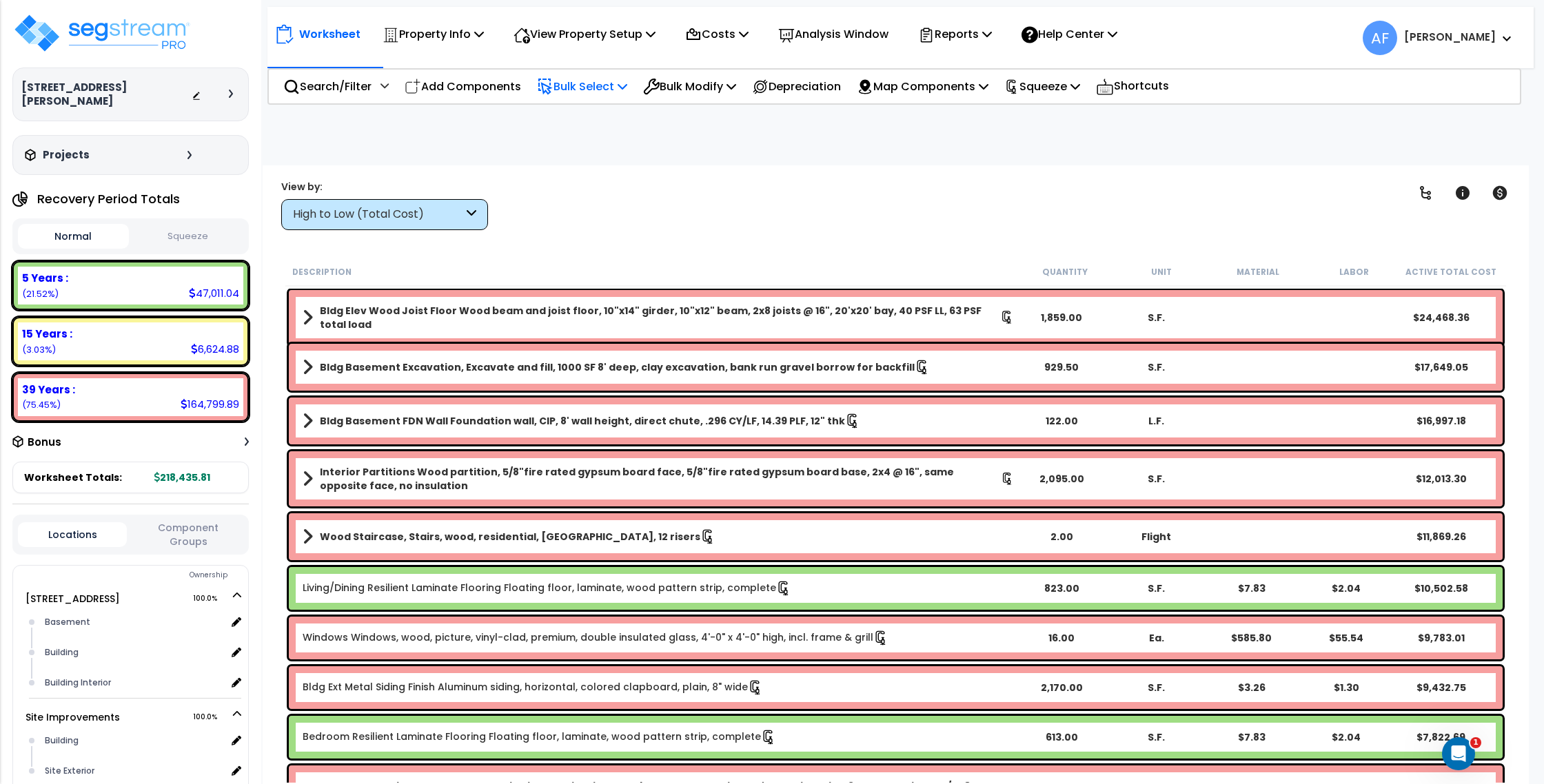
click at [594, 91] on p "Bulk Select" at bounding box center [582, 86] width 90 height 19
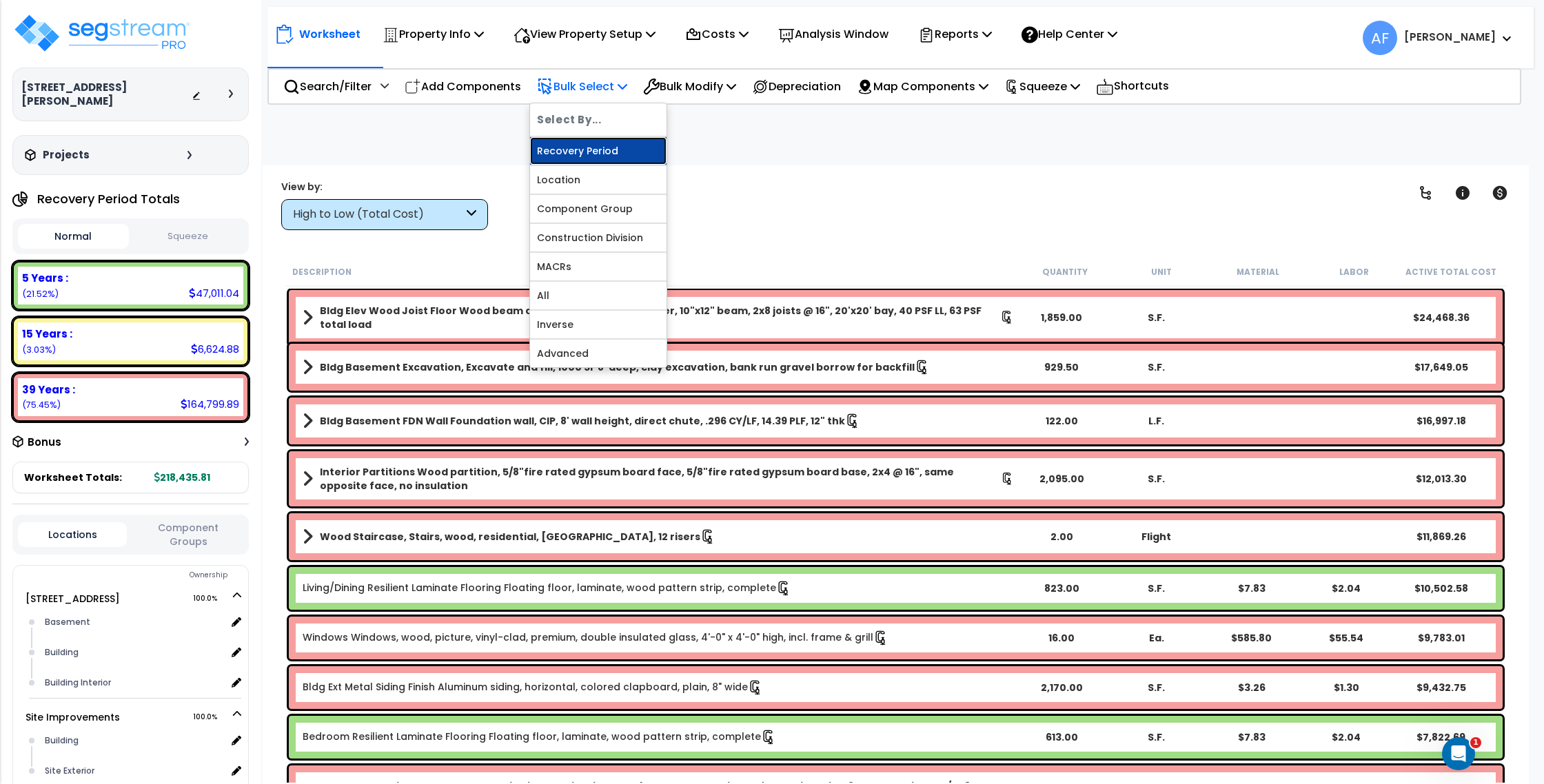
click at [606, 150] on link "Recovery Period" at bounding box center [598, 151] width 136 height 28
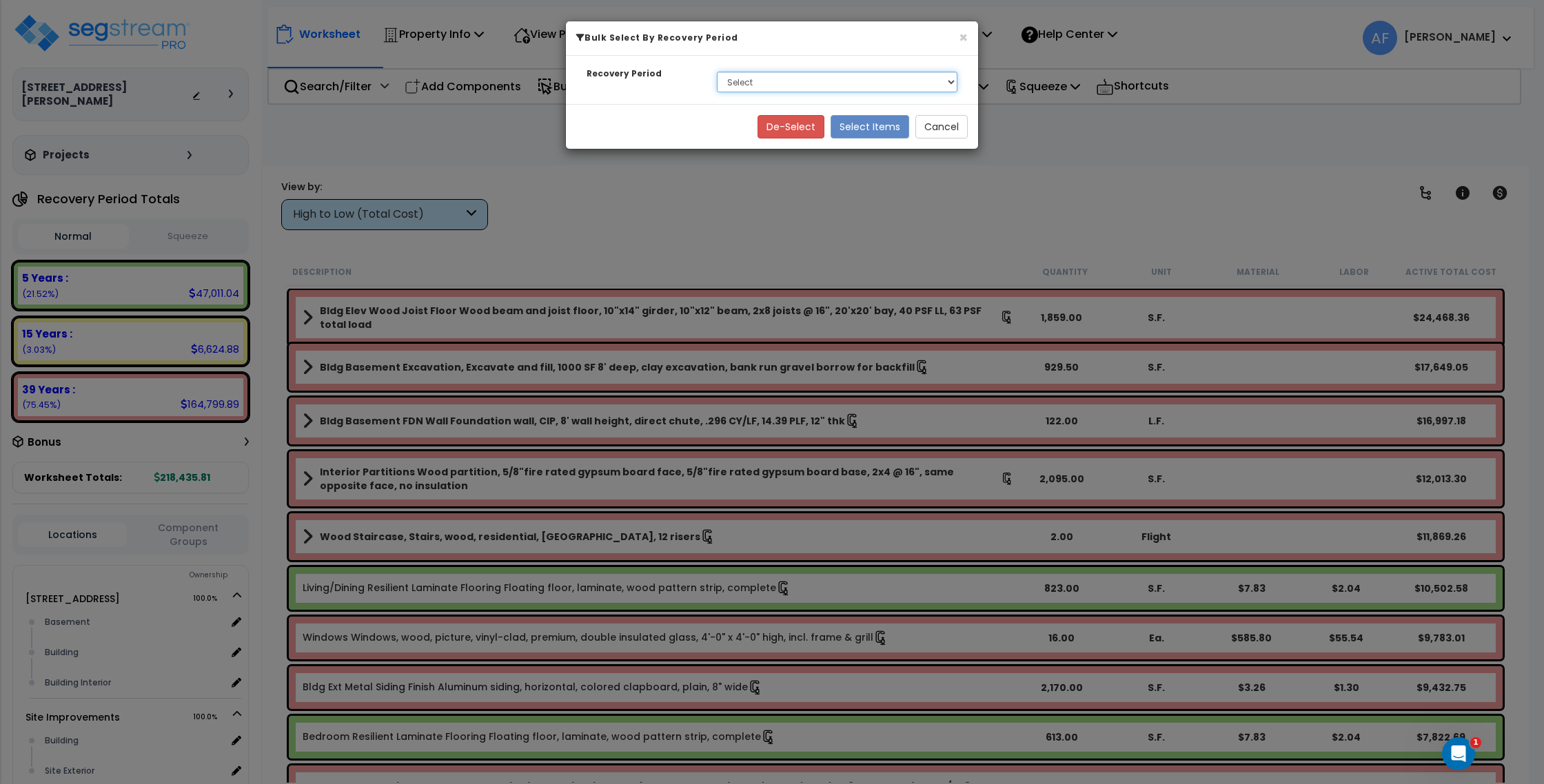
click at [729, 89] on select "Select 5 Years 15 Years 39 Years" at bounding box center [836, 82] width 240 height 21
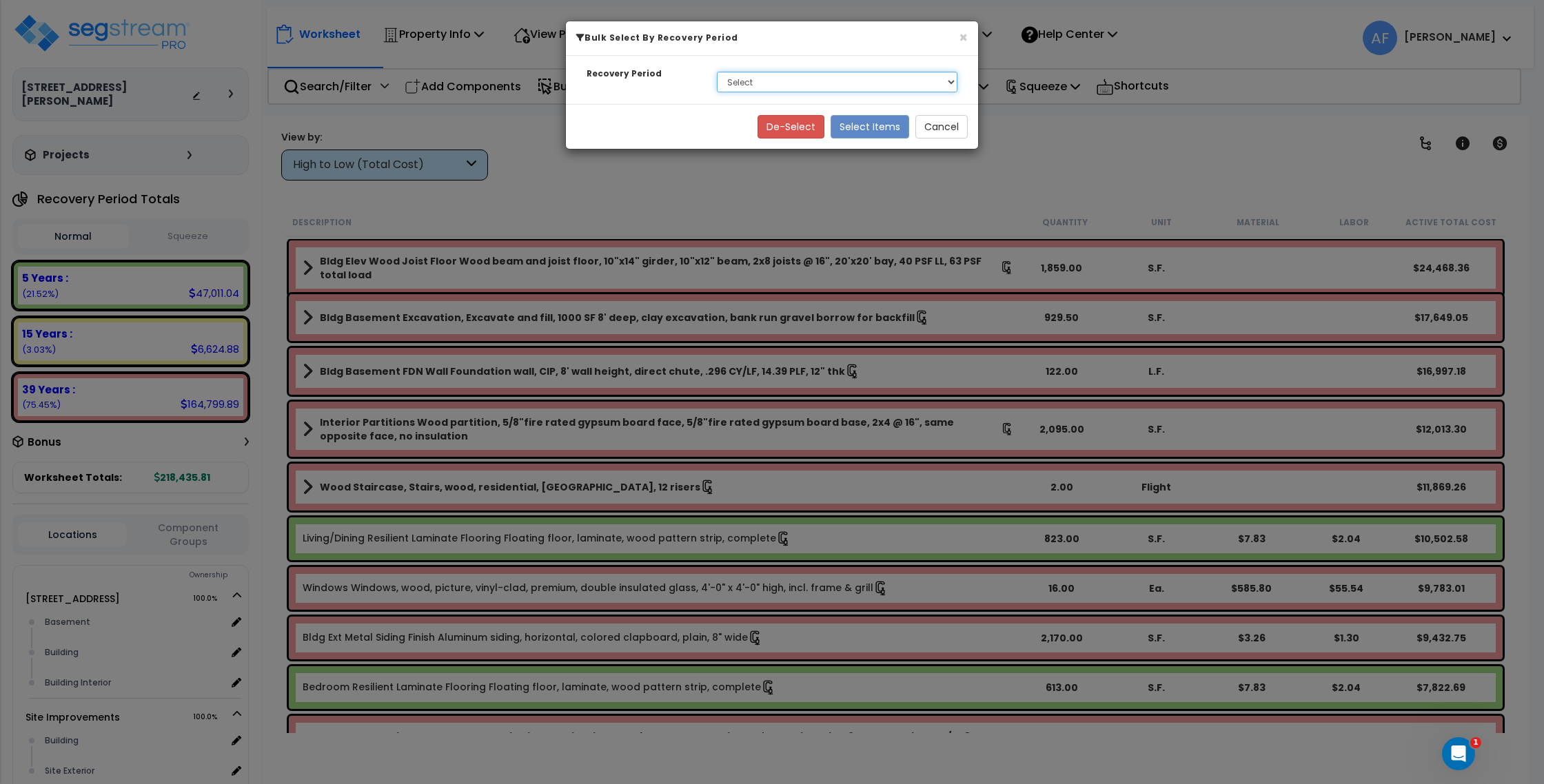
select select "39Y"
click at [879, 121] on button "Select Items" at bounding box center [869, 127] width 78 height 24
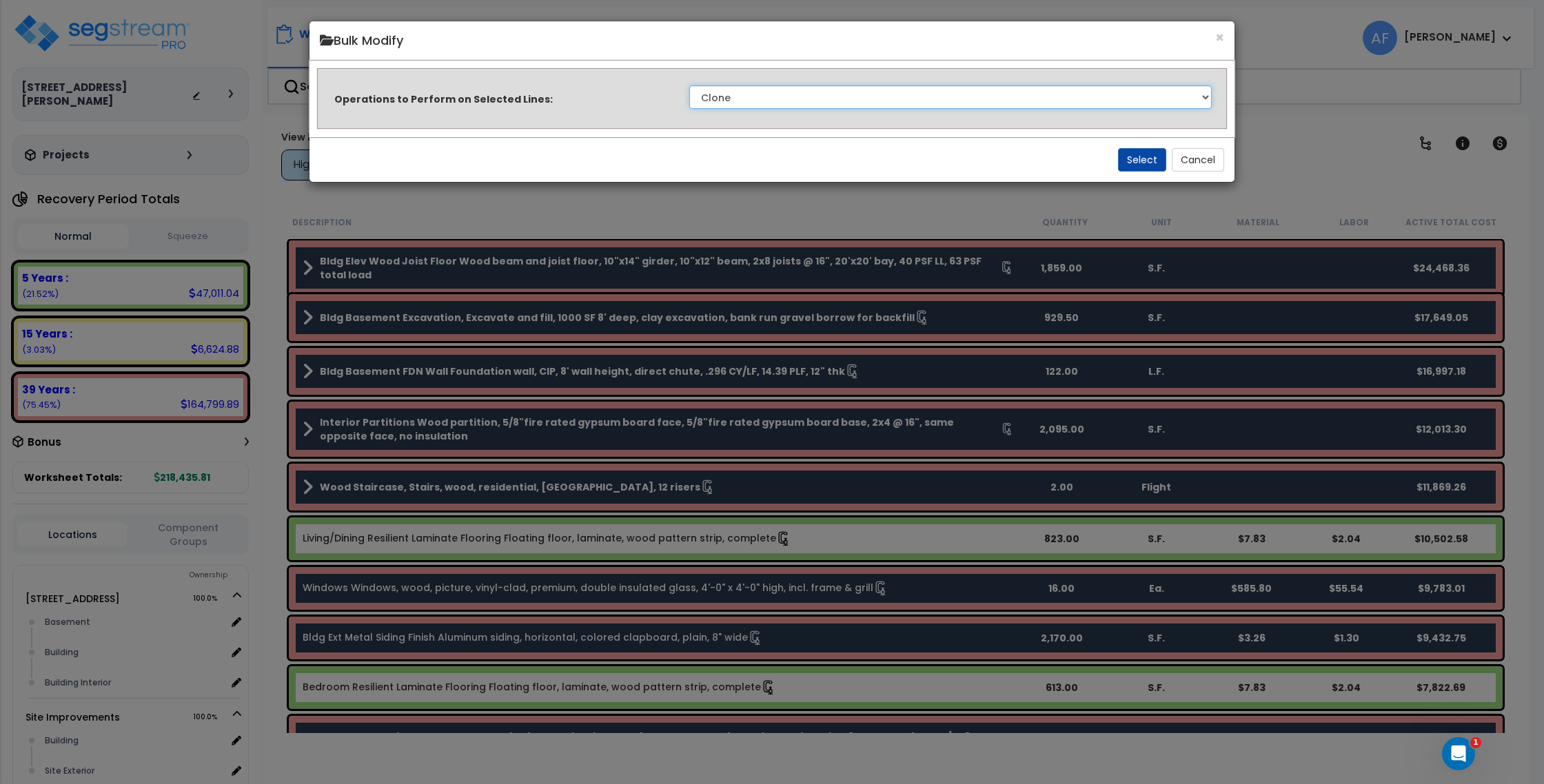
click at [854, 94] on select "Clone Delete Delete Zero Quantities Modify Component Group Modify Cost Sources …" at bounding box center [950, 97] width 523 height 24
select select "modifyRecoveryPeriod"
click at [1129, 160] on button "Select" at bounding box center [1142, 160] width 48 height 24
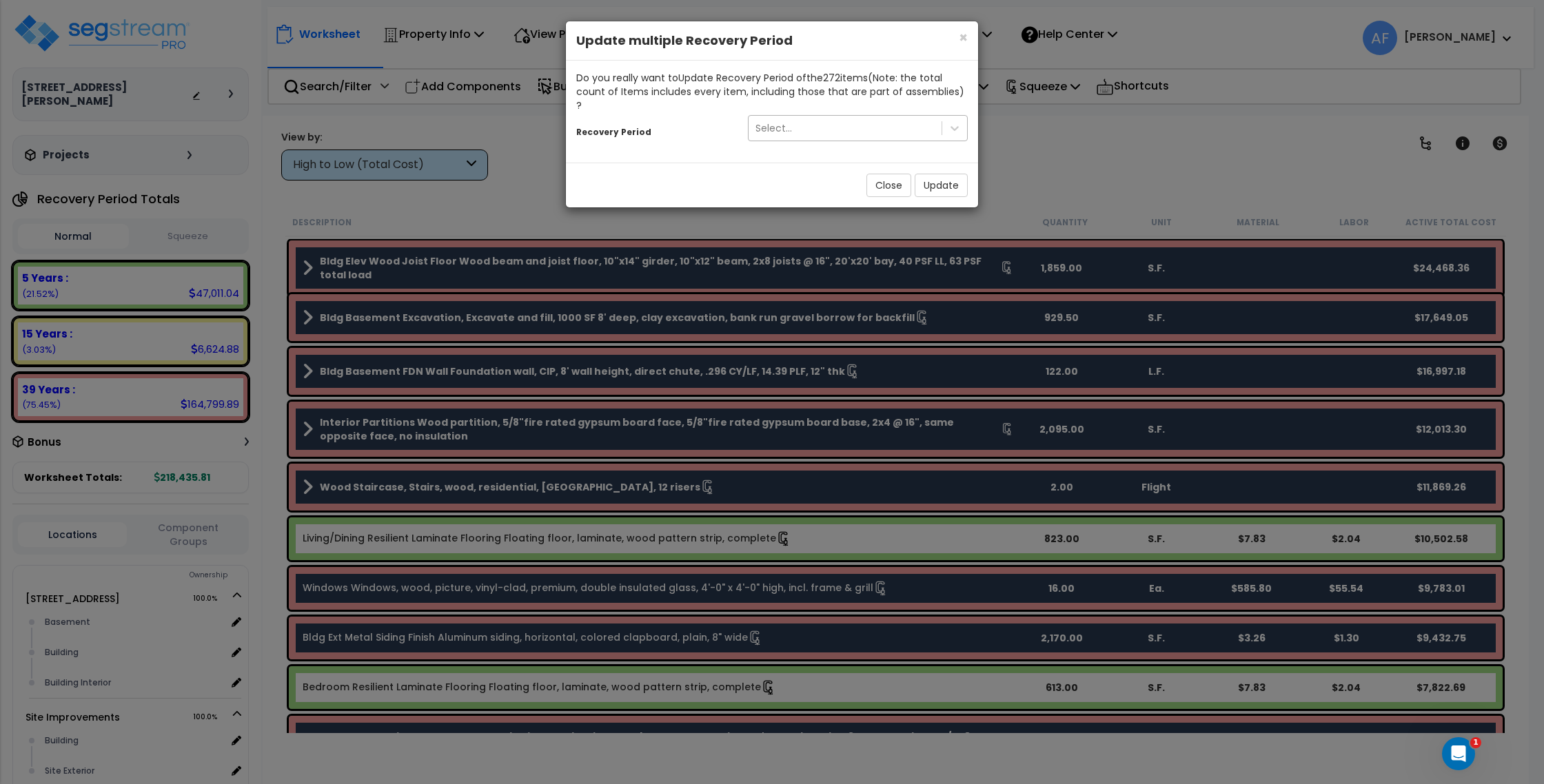
click at [928, 125] on div "Select..." at bounding box center [858, 128] width 220 height 26
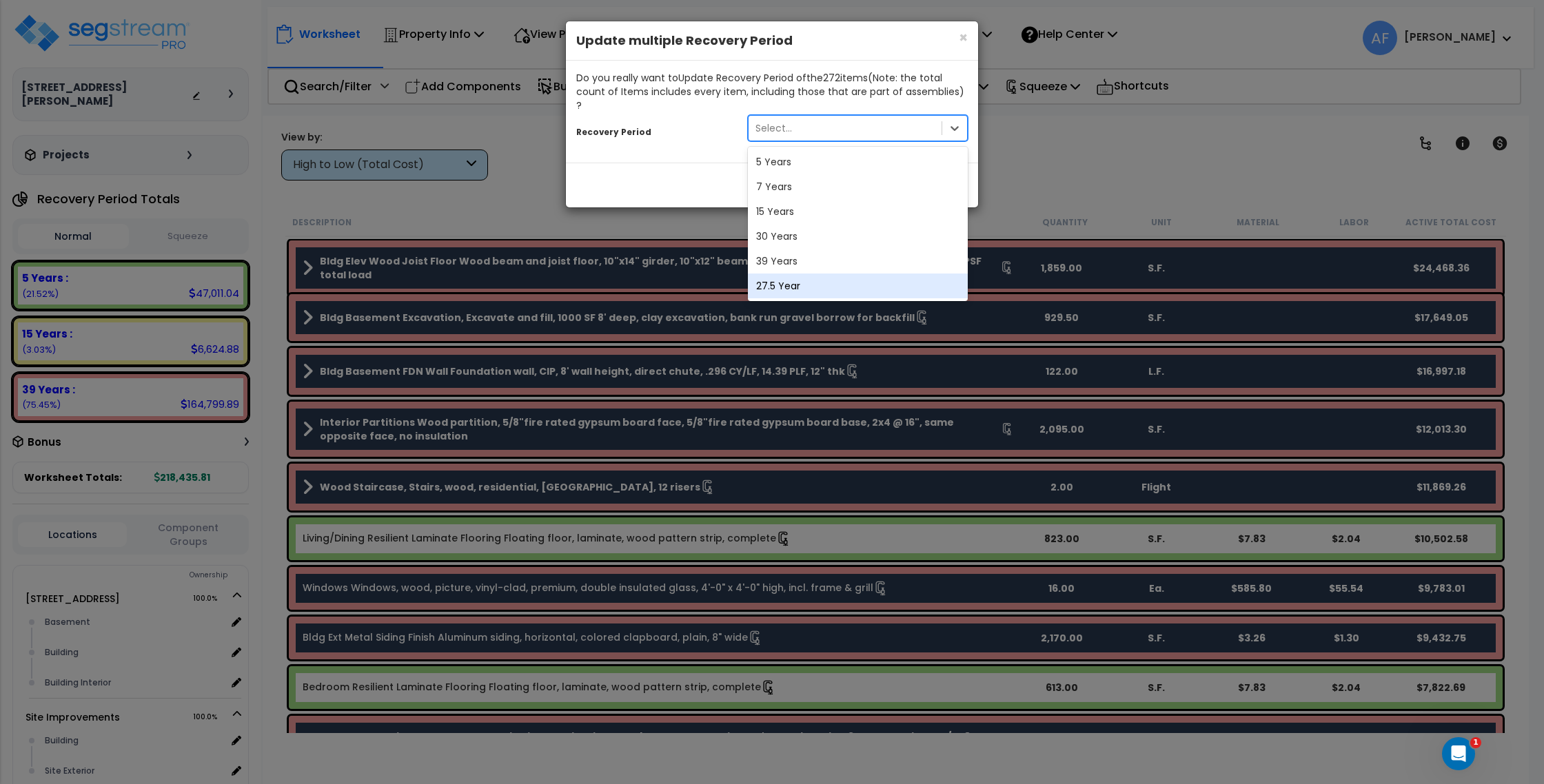
click at [917, 273] on div "27.5 Year" at bounding box center [858, 286] width 220 height 25
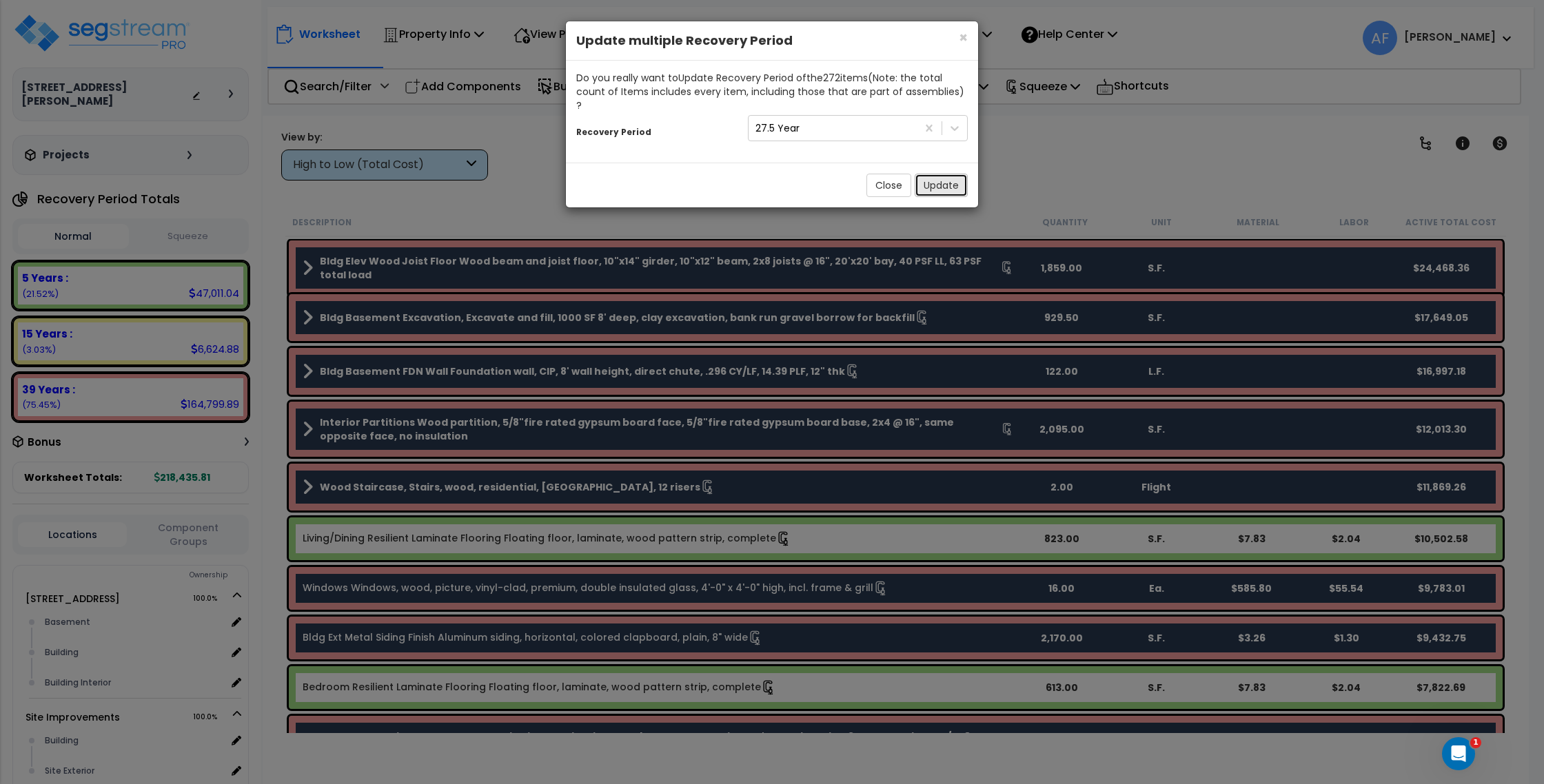
click at [947, 174] on button "Update" at bounding box center [941, 185] width 53 height 24
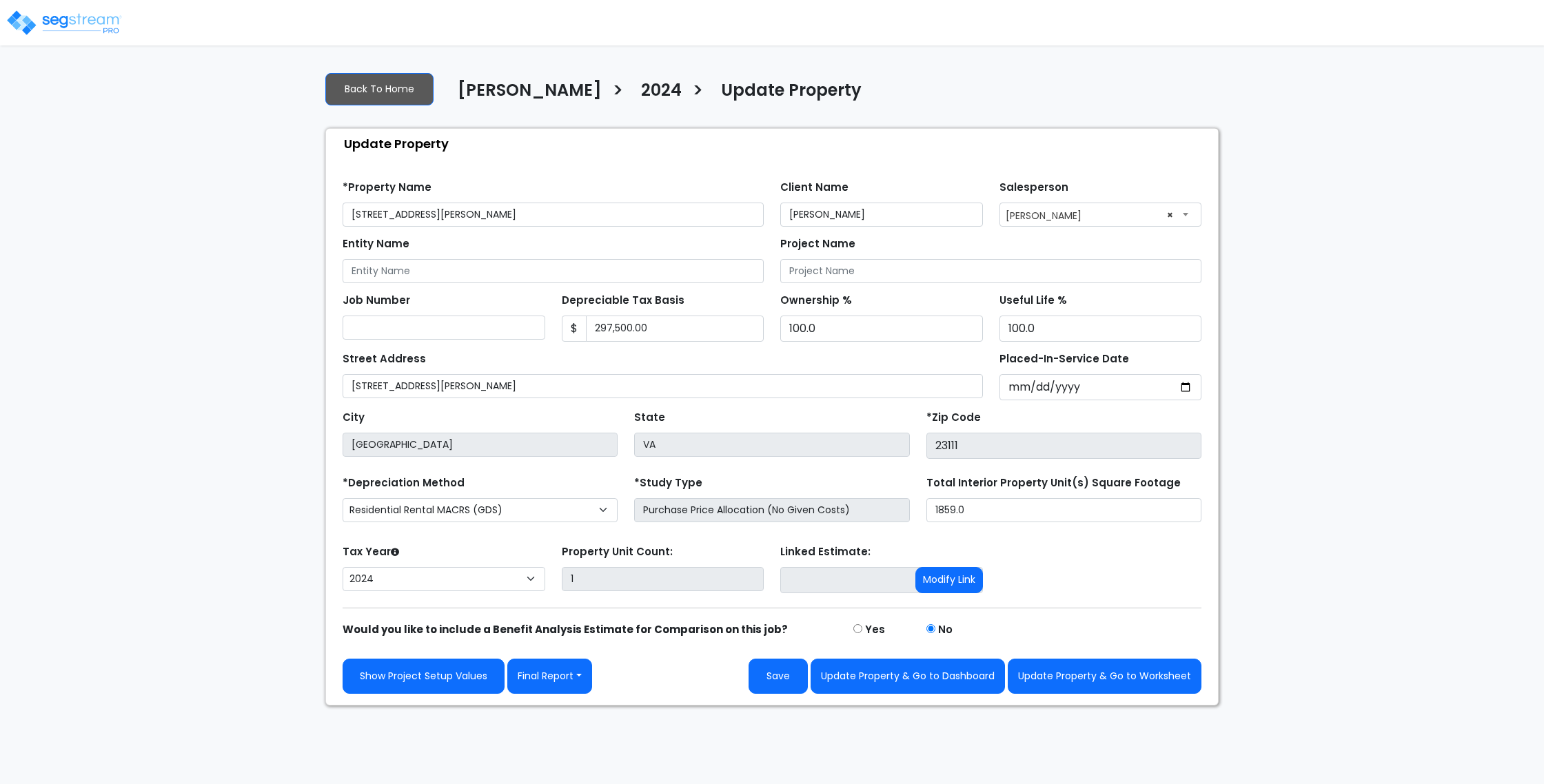
select select "2024"
click at [452, 276] on input "Entity Name" at bounding box center [553, 271] width 421 height 24
paste input "[PERSON_NAME] INVESTMENTS LLC"
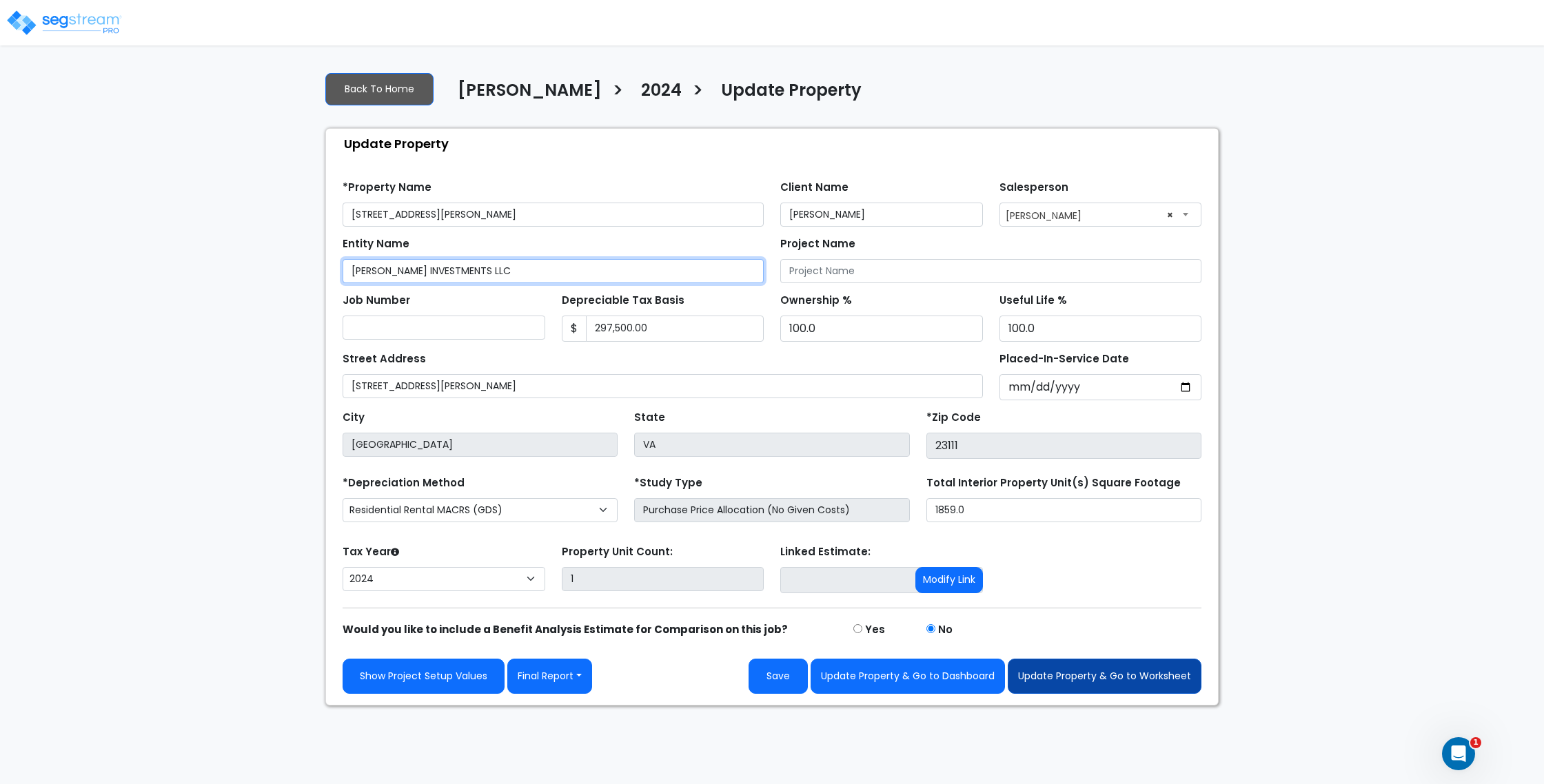
type input "[PERSON_NAME] INVESTMENTS LLC"
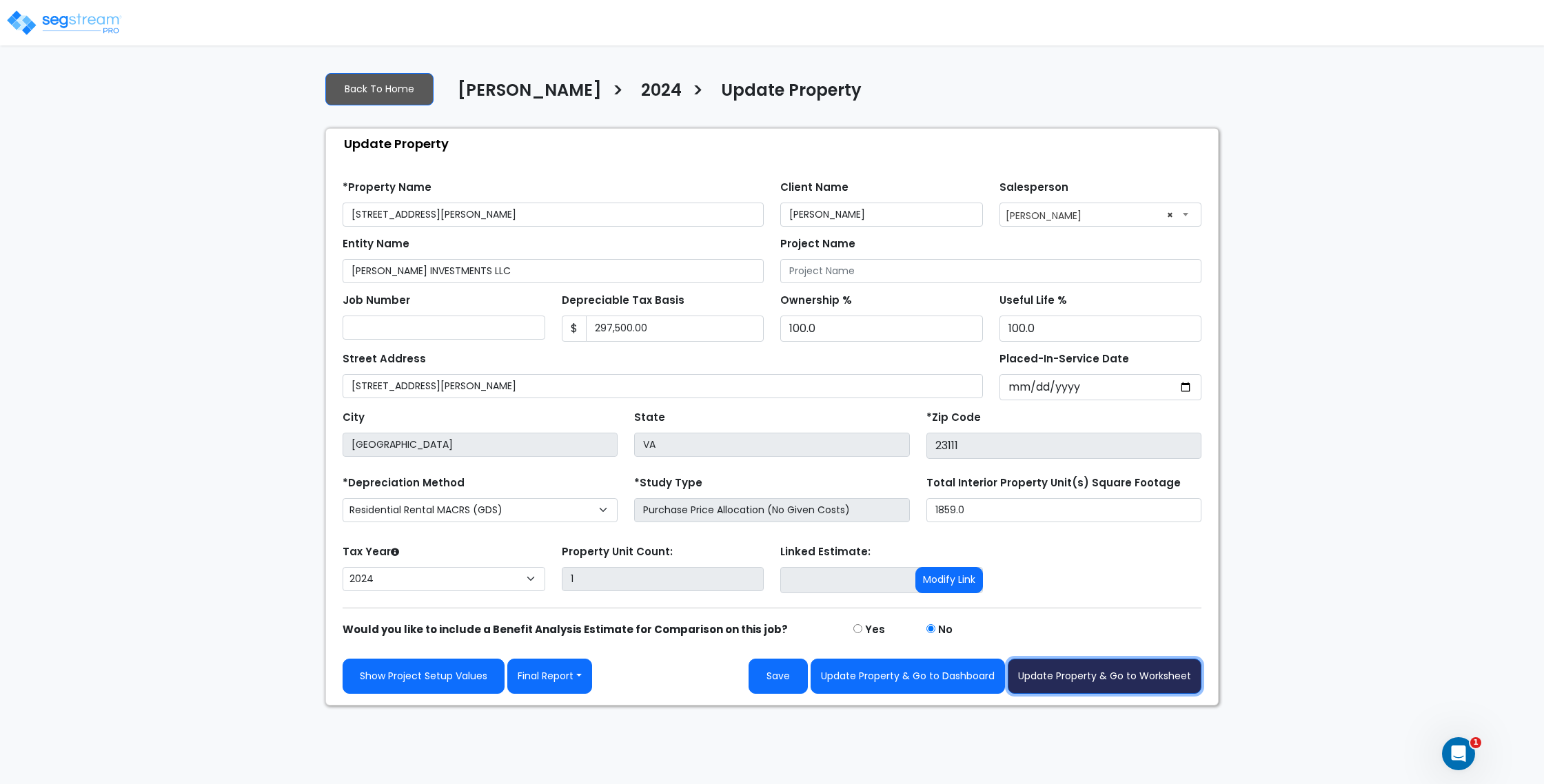
click at [1065, 677] on button "Update Property & Go to Worksheet" at bounding box center [1104, 676] width 194 height 35
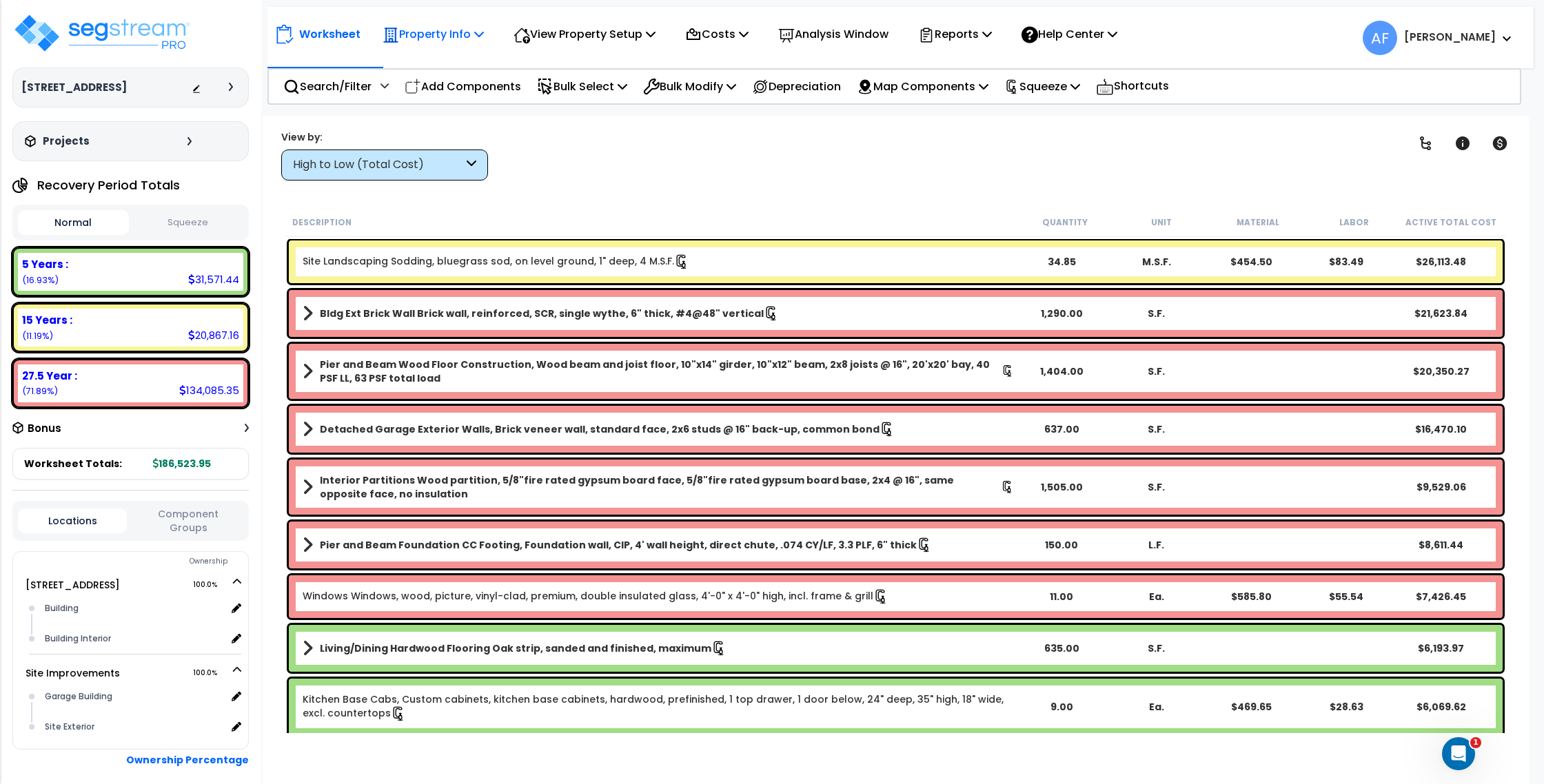
click at [483, 35] on icon at bounding box center [479, 34] width 10 height 11
click at [474, 54] on link "Property Setup" at bounding box center [444, 66] width 136 height 28
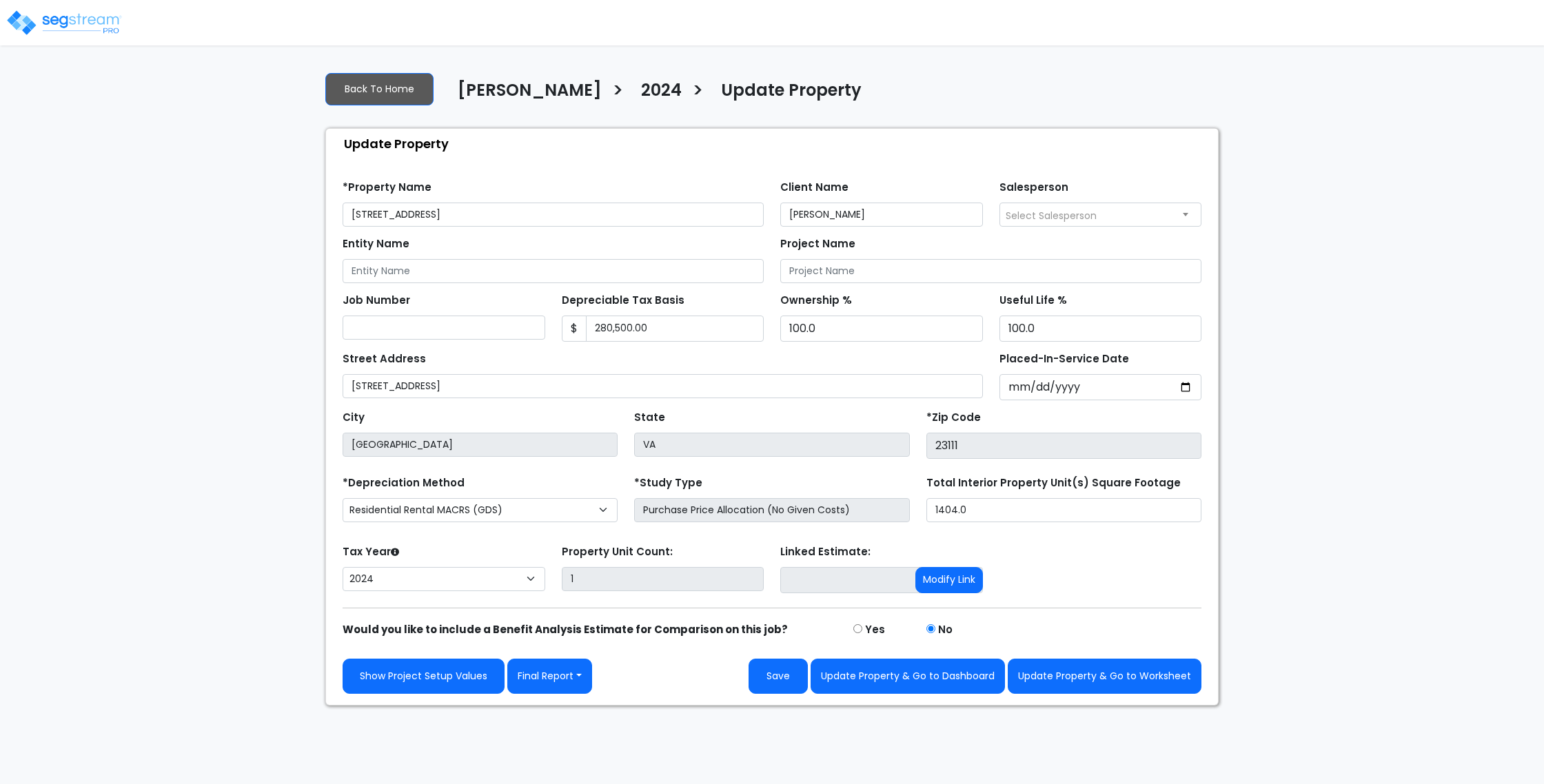
select select "2024"
click at [420, 271] on input "Entity Name" at bounding box center [553, 271] width 421 height 24
paste input "uw&RxTGn%hDJ9vN"
type input "uw&RxTGn%hDJ9vN"
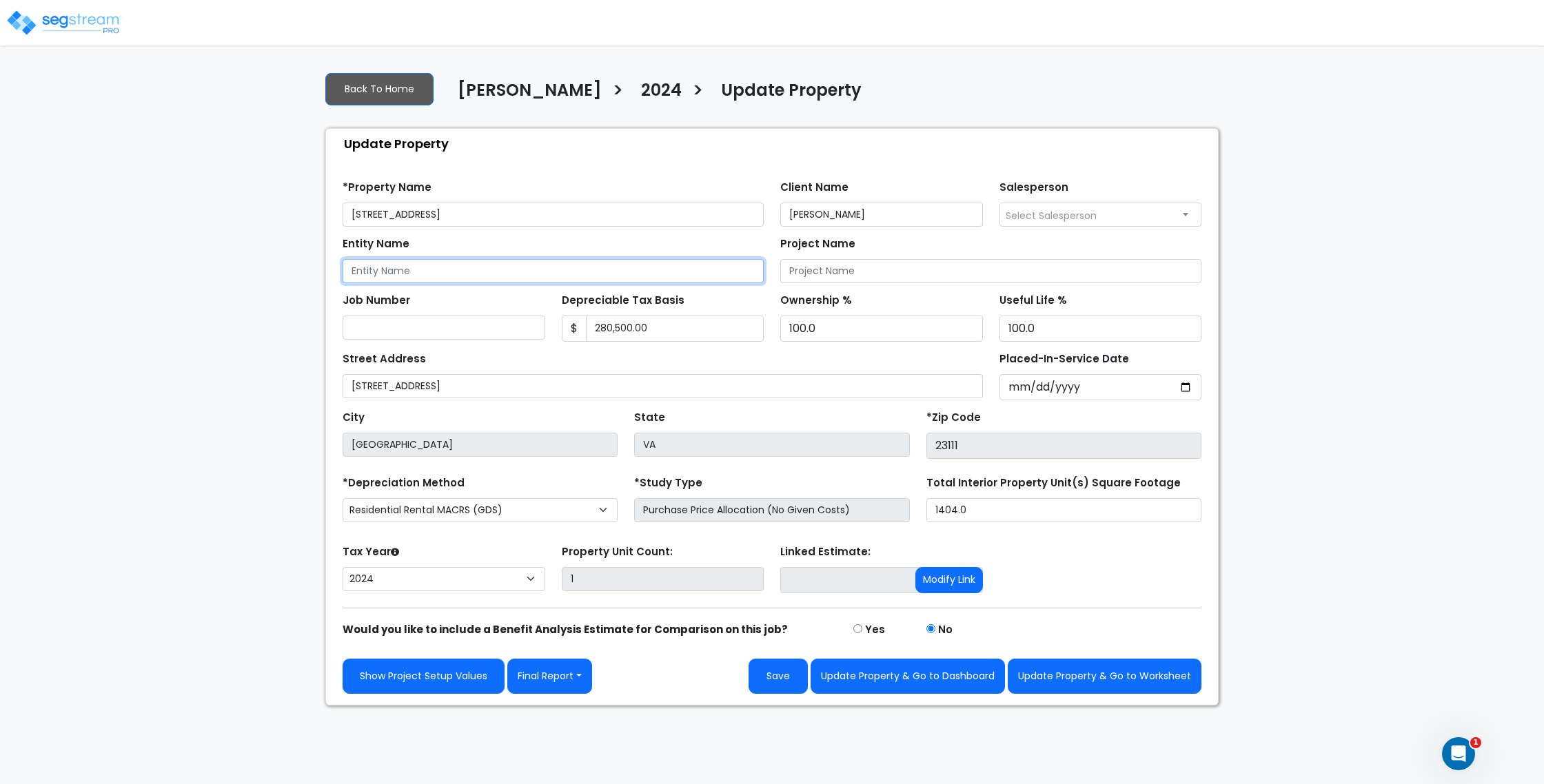
paste input "[PERSON_NAME] INVESTMENTS LLC"
type input "[PERSON_NAME] INVESTMENTS LLC"
click at [558, 237] on div "Entity Name [PERSON_NAME] INVESTMENTS LLC" at bounding box center [553, 258] width 421 height 50
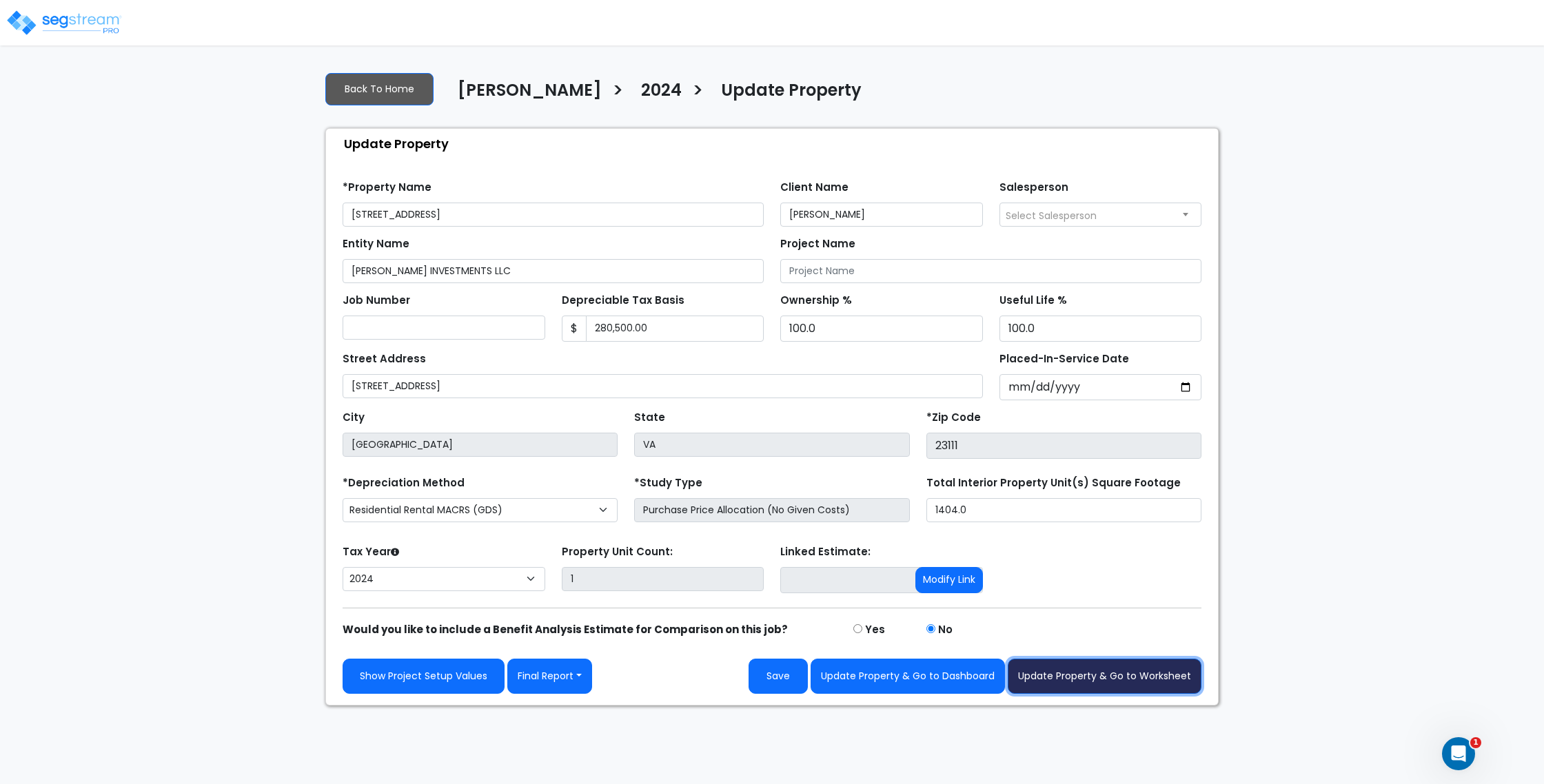
click at [1056, 680] on button "Update Property & Go to Worksheet" at bounding box center [1104, 676] width 194 height 35
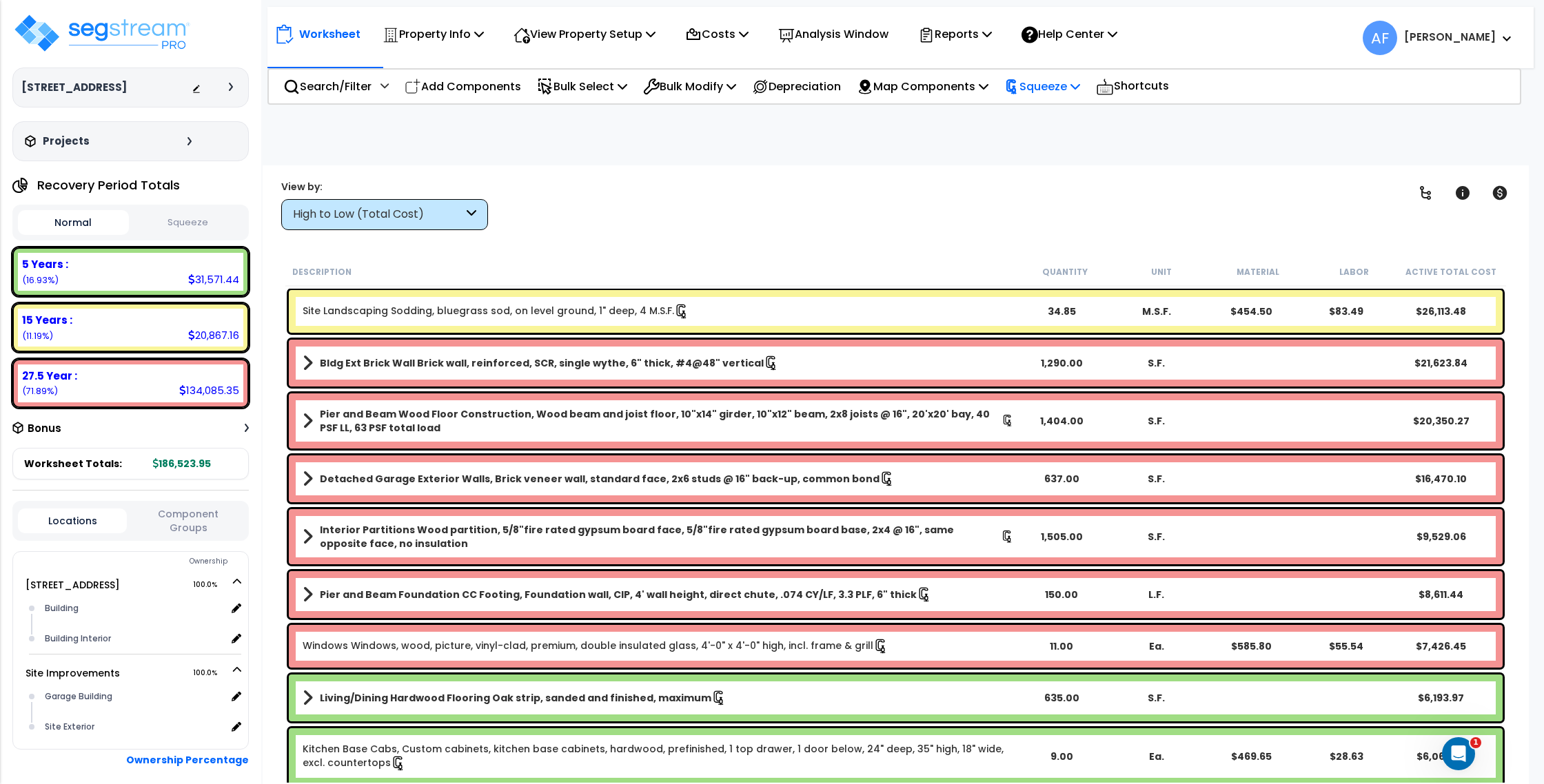
click at [1075, 95] on p "Squeeze" at bounding box center [1041, 86] width 75 height 19
click at [898, 128] on div "Property Name DB Costs Setup Indirect Costs Direct Costs Costs Setup Rapid Take…" at bounding box center [772, 138] width 1544 height 55
